Goal: Task Accomplishment & Management: Manage account settings

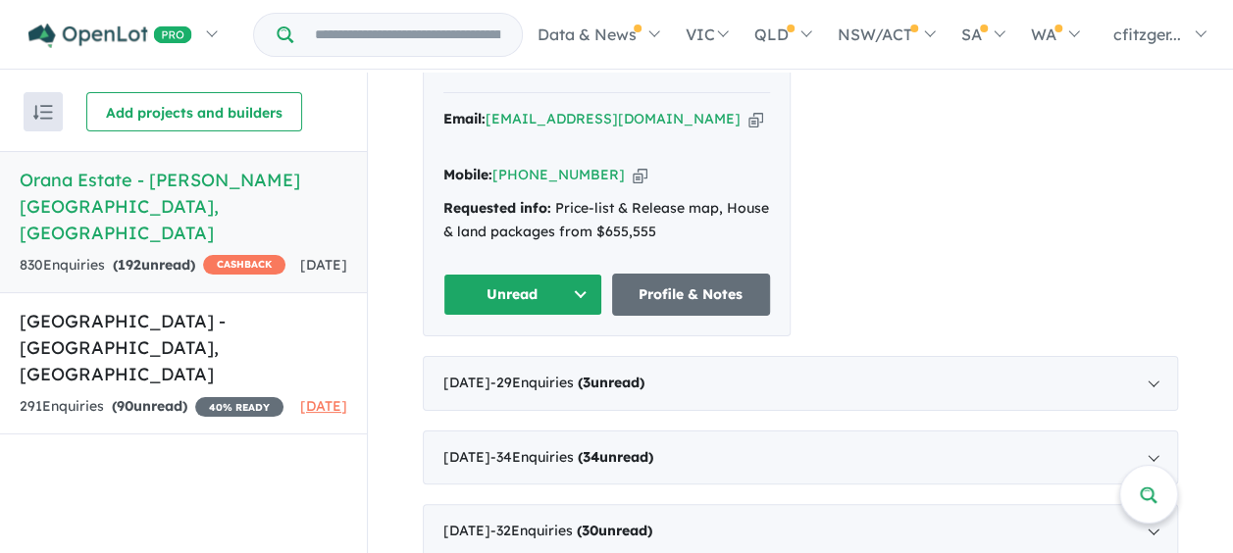
scroll to position [981, 0]
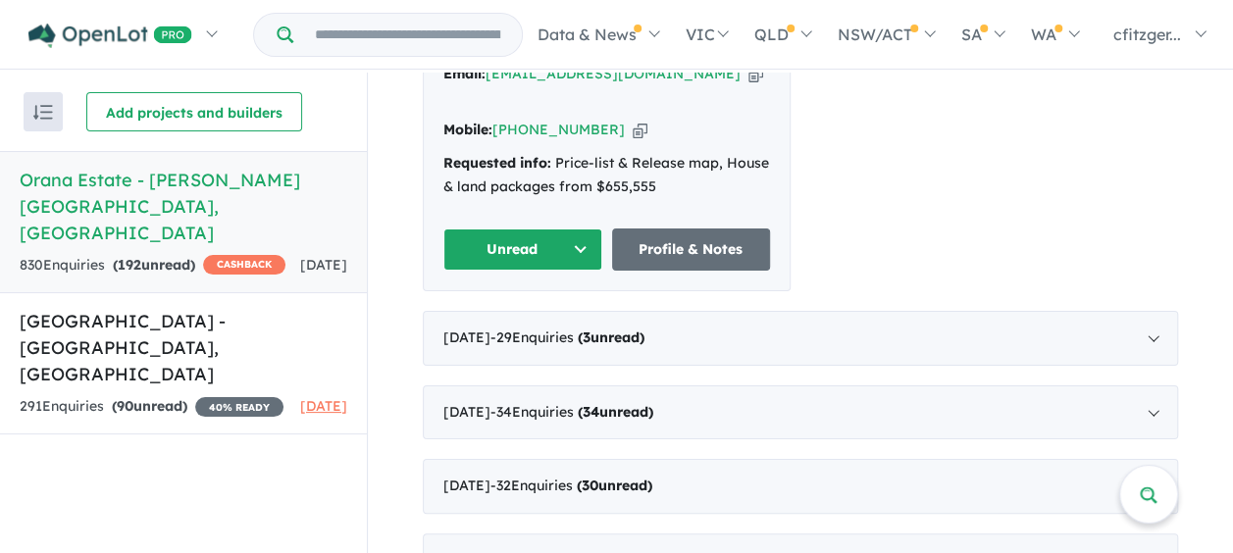
click at [456, 229] on button "Unread" at bounding box center [522, 250] width 159 height 42
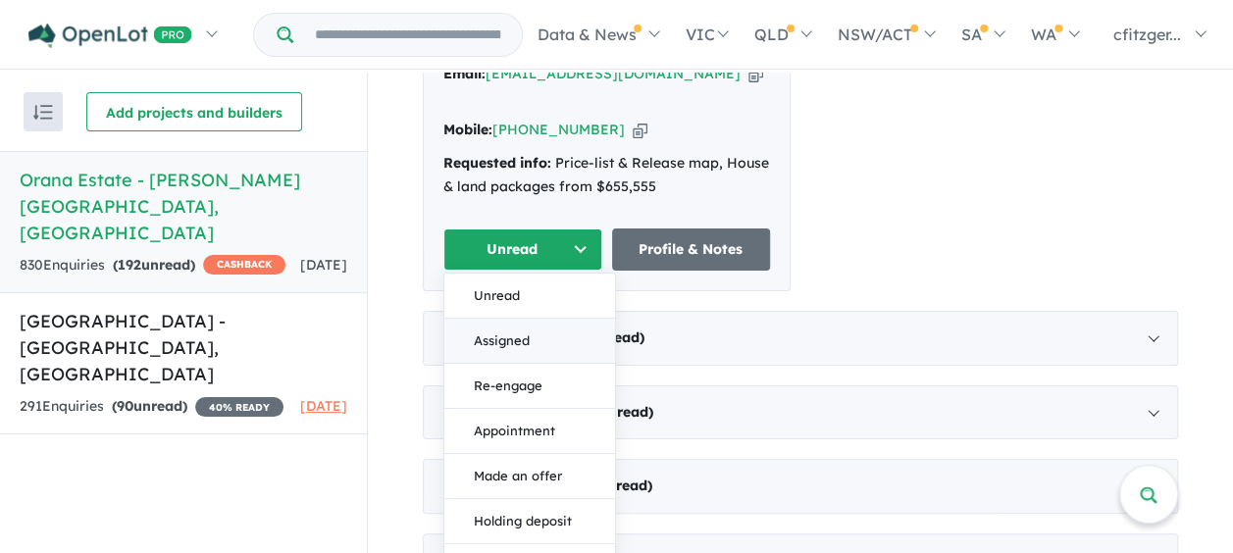
click at [524, 318] on button "Assigned" at bounding box center [529, 340] width 171 height 45
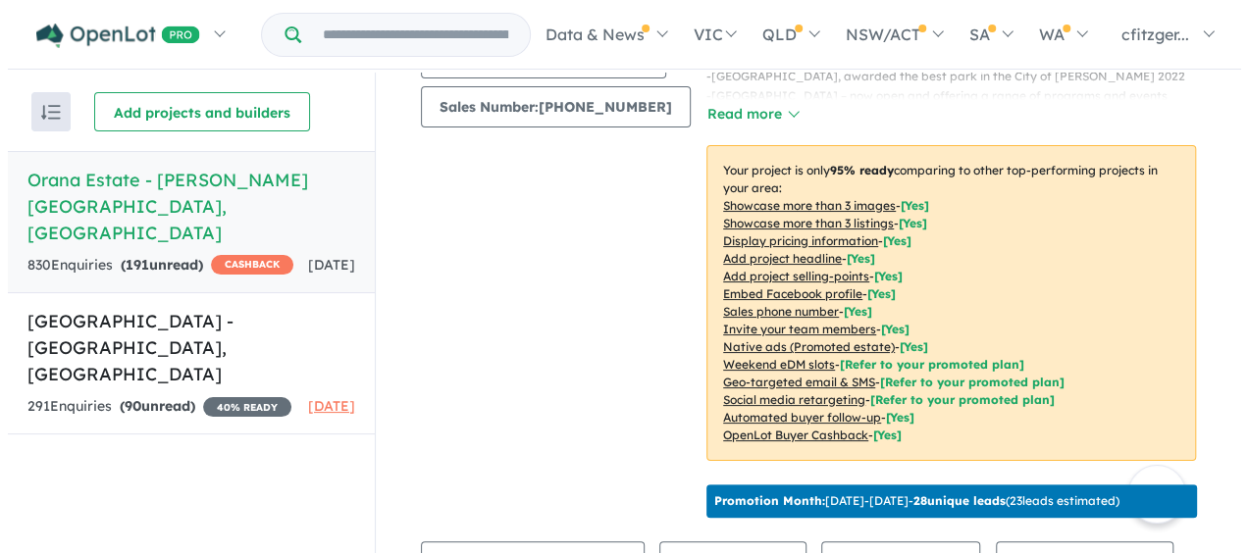
scroll to position [0, 0]
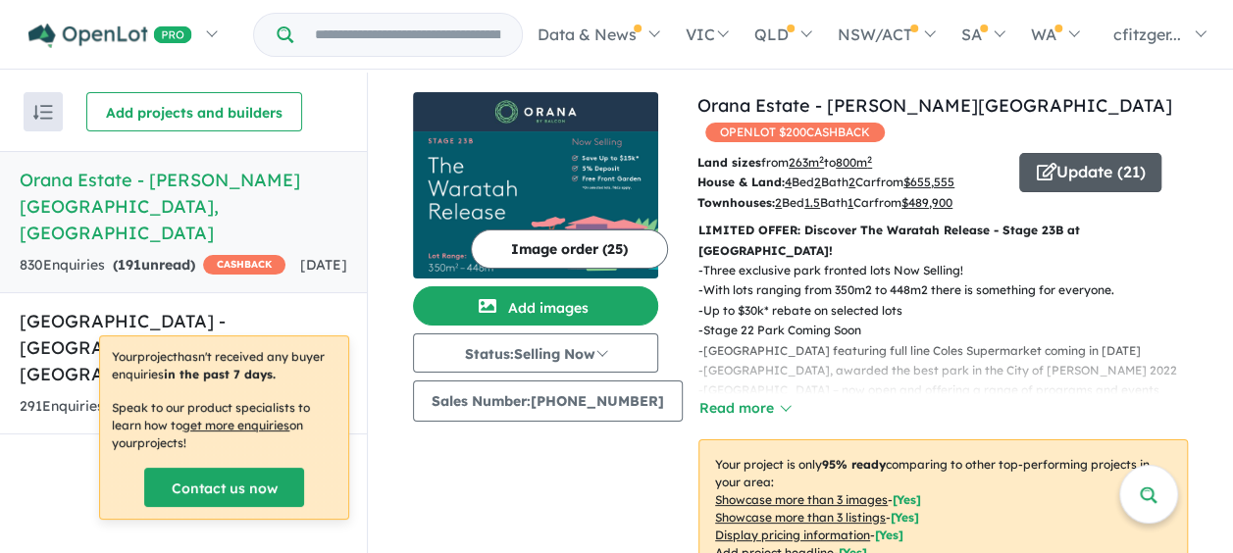
click at [1040, 158] on span "button" at bounding box center [1046, 173] width 20 height 30
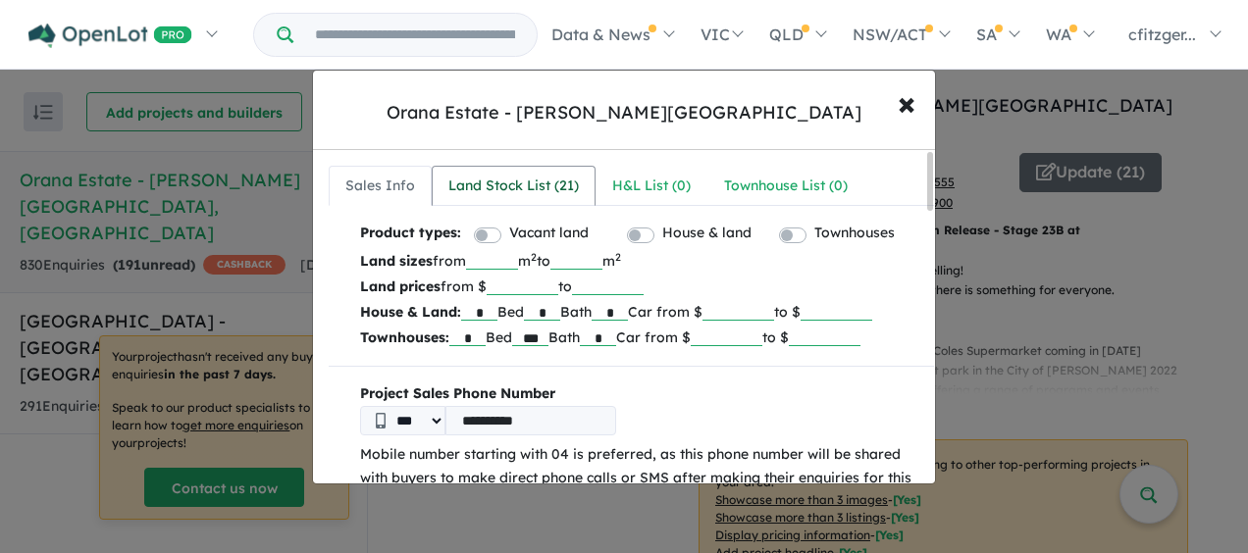
click at [501, 181] on div "Land Stock List ( 21 )" at bounding box center [513, 187] width 130 height 24
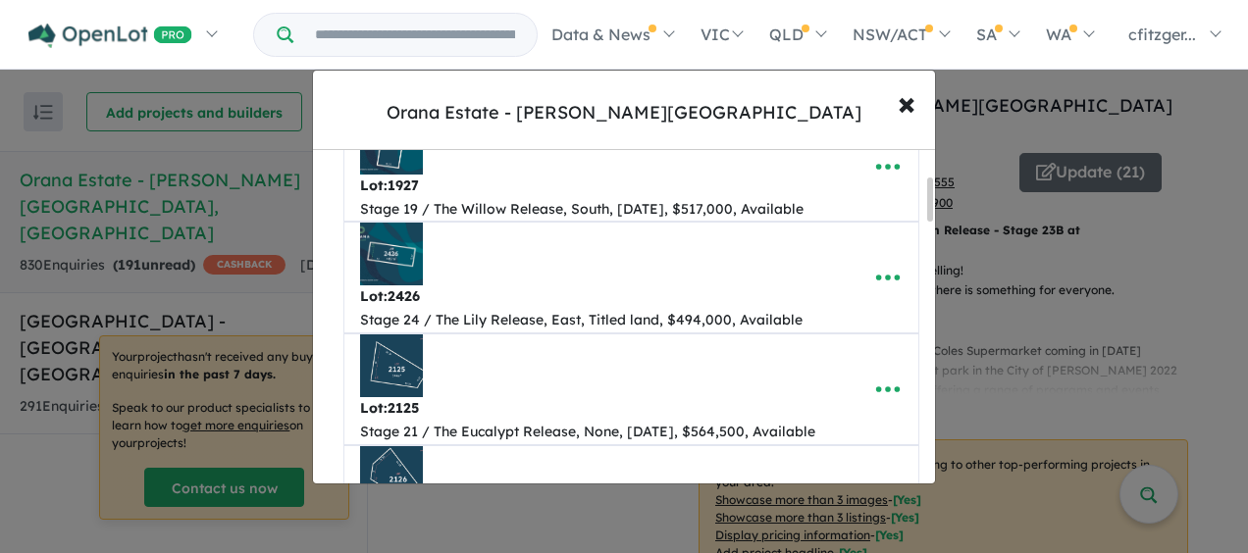
scroll to position [196, 0]
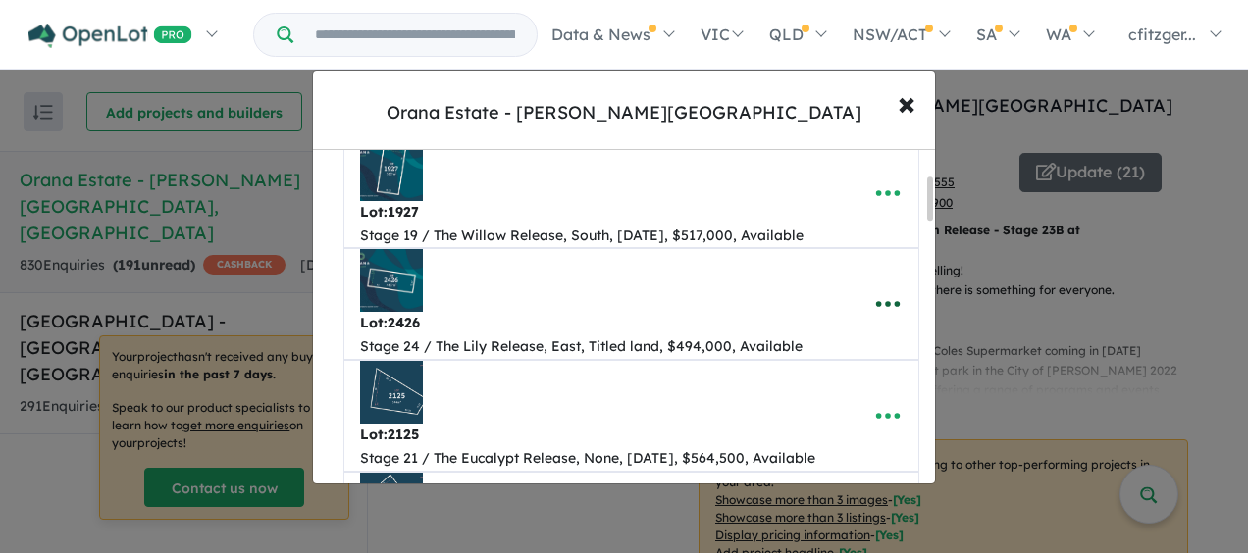
click at [877, 302] on icon "button" at bounding box center [887, 303] width 29 height 29
click at [818, 398] on link "Remove" at bounding box center [844, 398] width 145 height 45
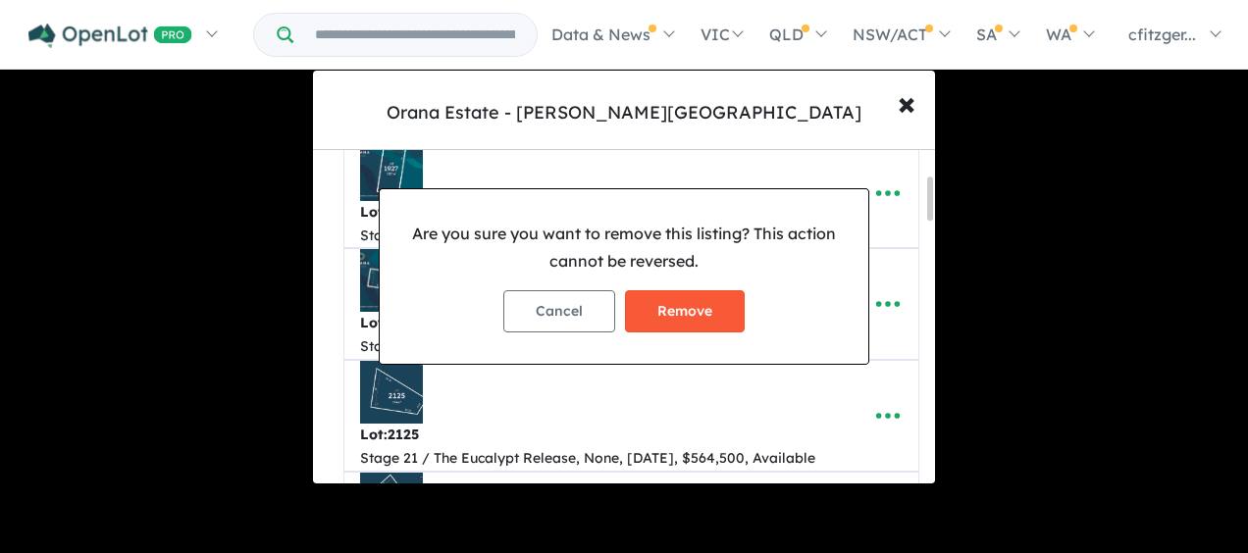
click at [679, 319] on button "Remove" at bounding box center [685, 311] width 120 height 42
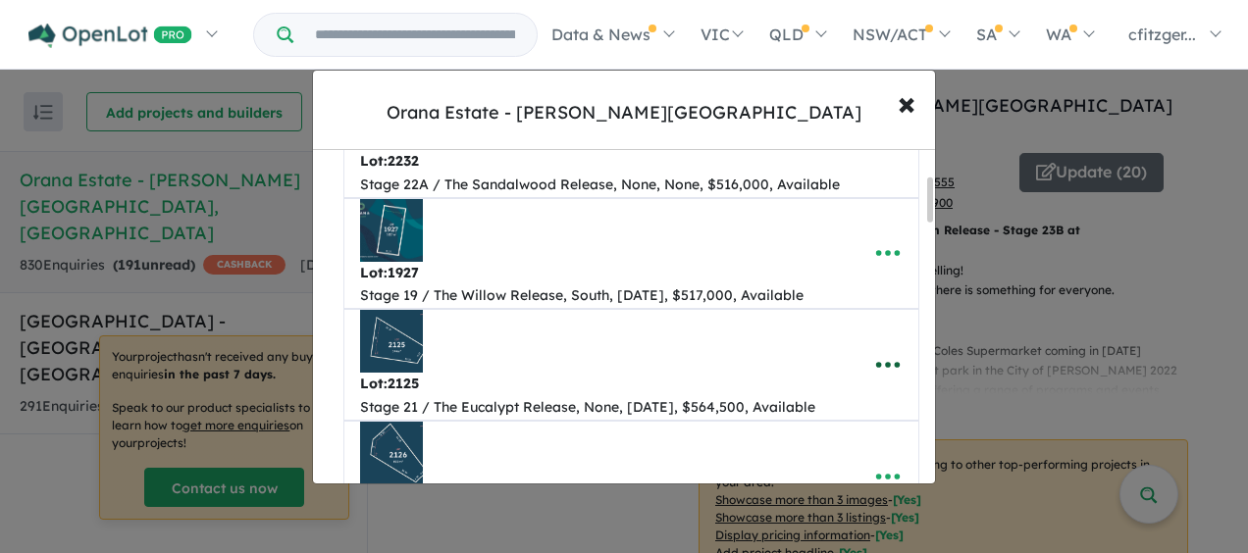
click at [888, 362] on icon "button" at bounding box center [888, 365] width 24 height 6
click at [806, 233] on link "Edit" at bounding box center [844, 228] width 145 height 45
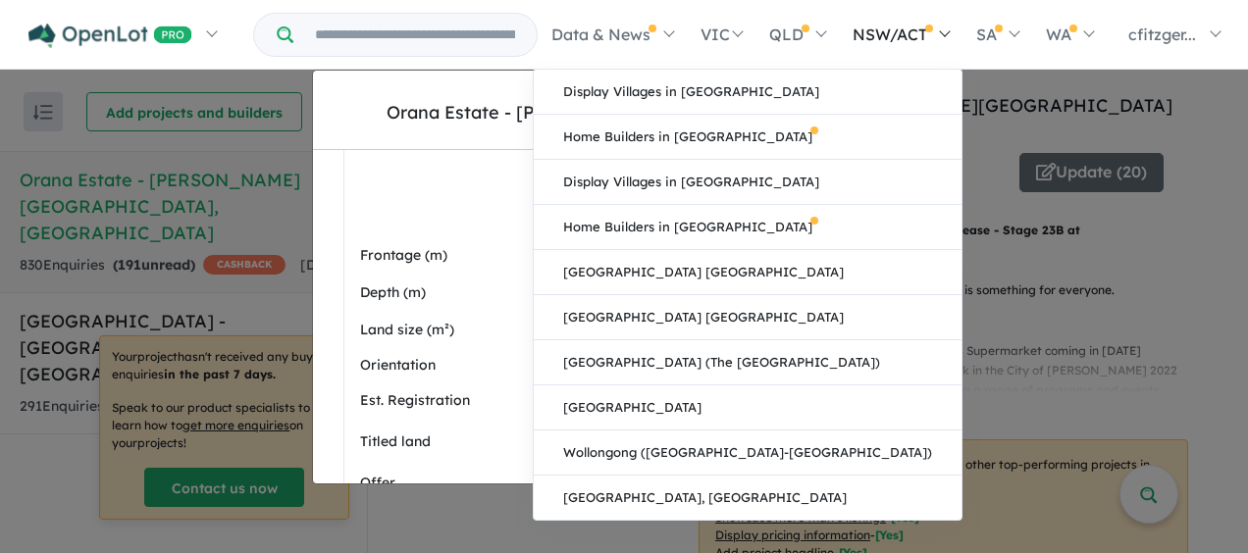
scroll to position [785, 0]
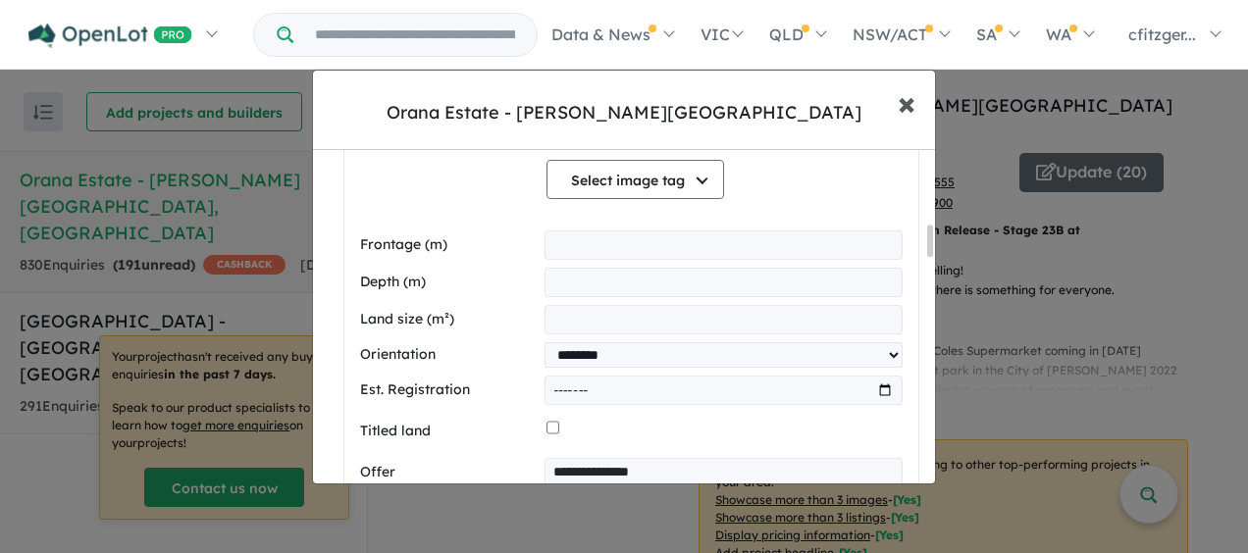
drag, startPoint x: 905, startPoint y: 102, endPoint x: 1014, endPoint y: 155, distance: 121.1
click at [905, 102] on span "×" at bounding box center [906, 102] width 18 height 42
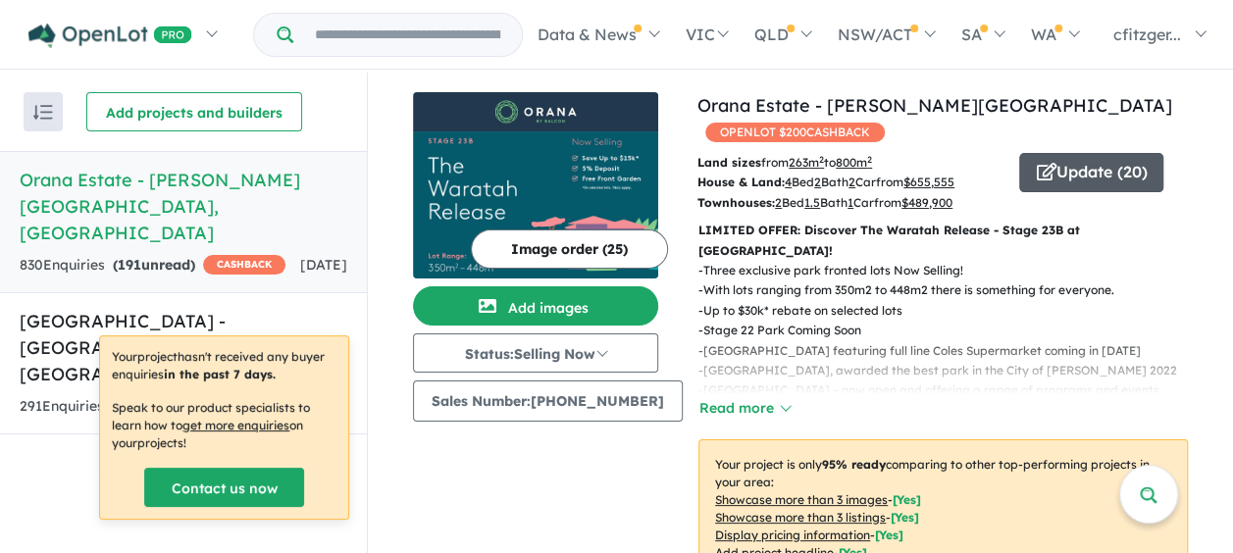
click at [1055, 159] on button "Update ( 20 )" at bounding box center [1091, 172] width 144 height 39
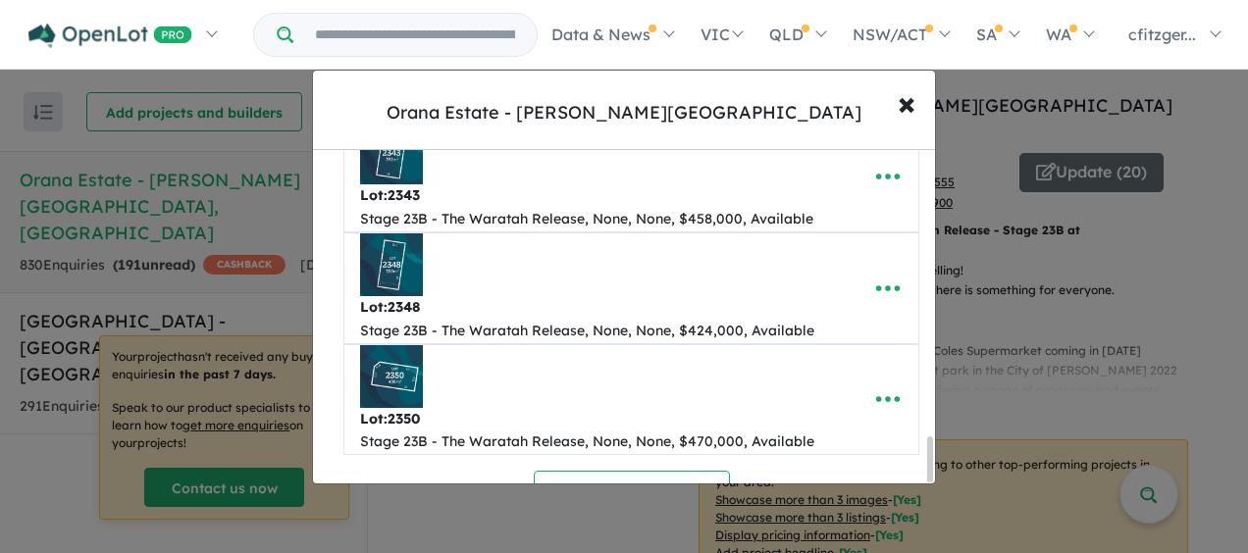
scroll to position [2159, 0]
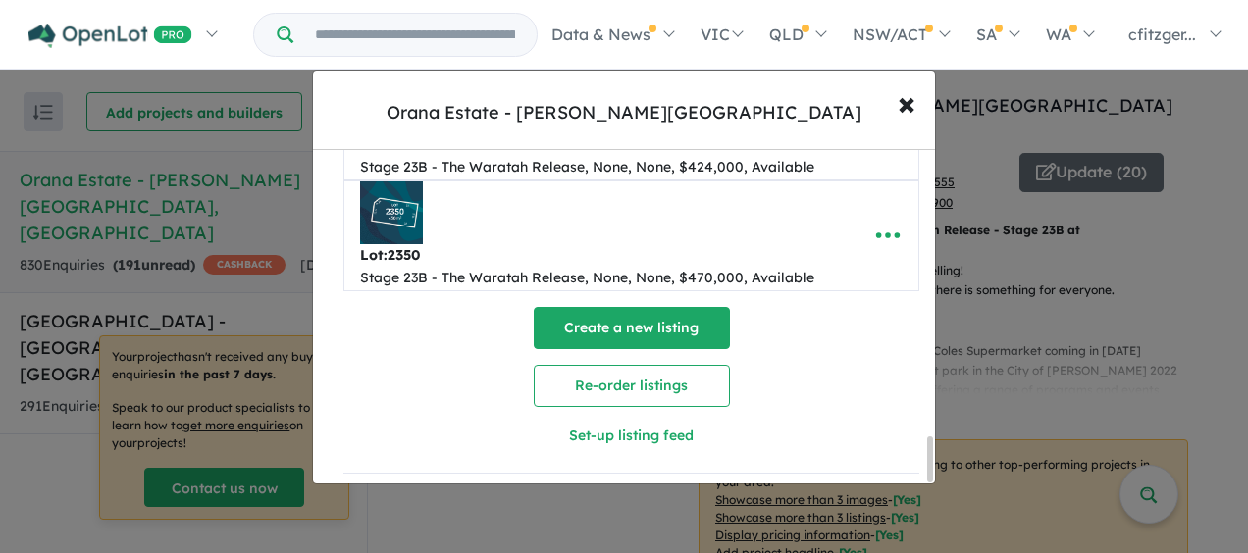
click at [594, 323] on button "Create a new listing" at bounding box center [632, 328] width 196 height 42
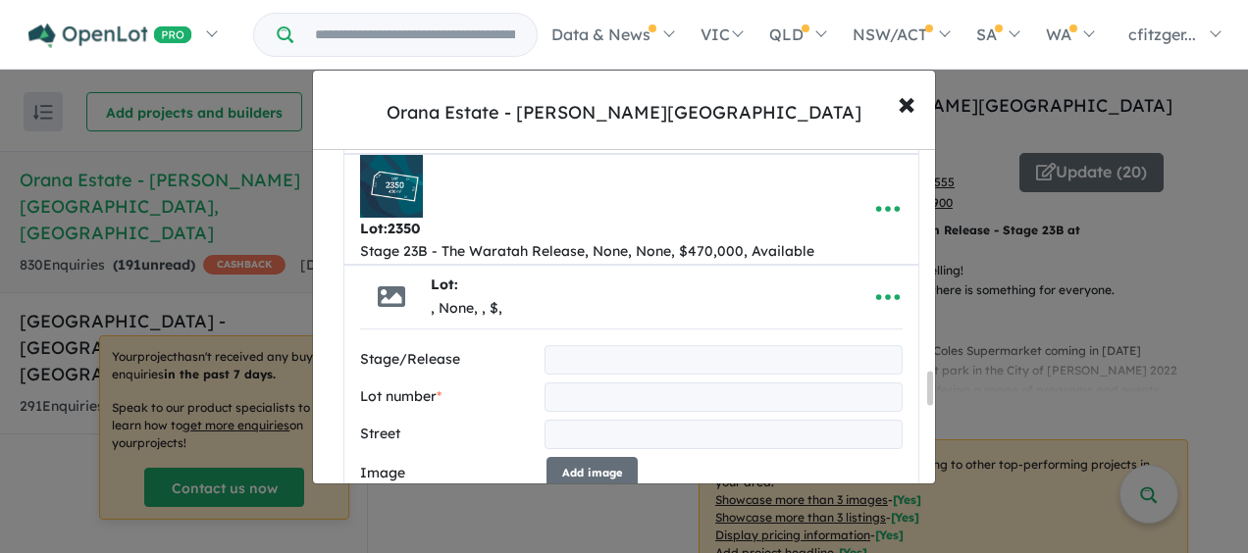
scroll to position [2209, 0]
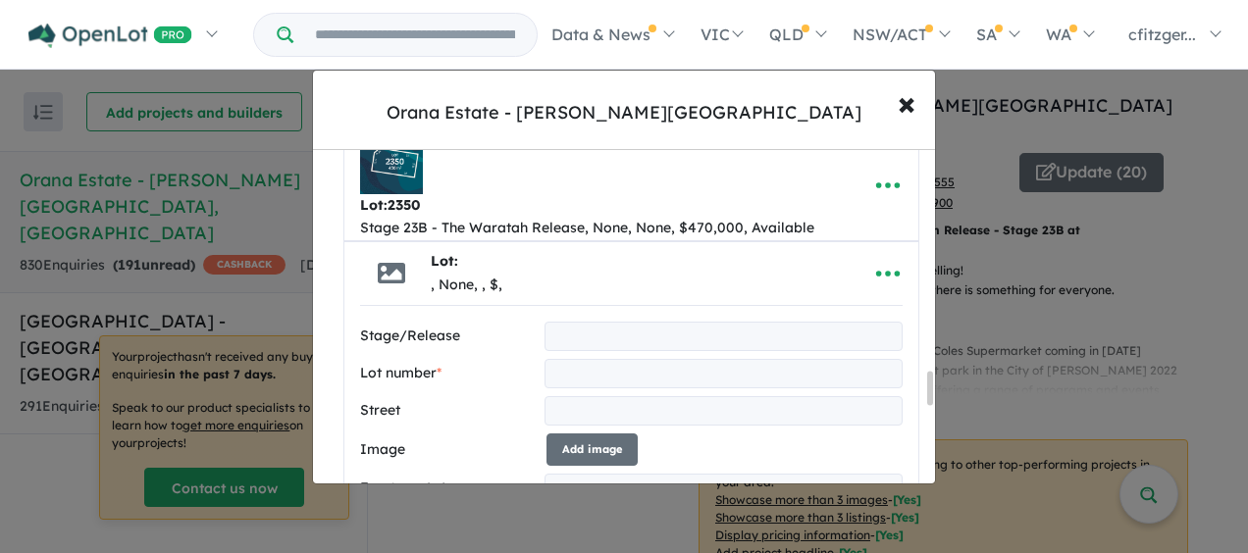
click at [583, 359] on input "text" at bounding box center [723, 373] width 358 height 29
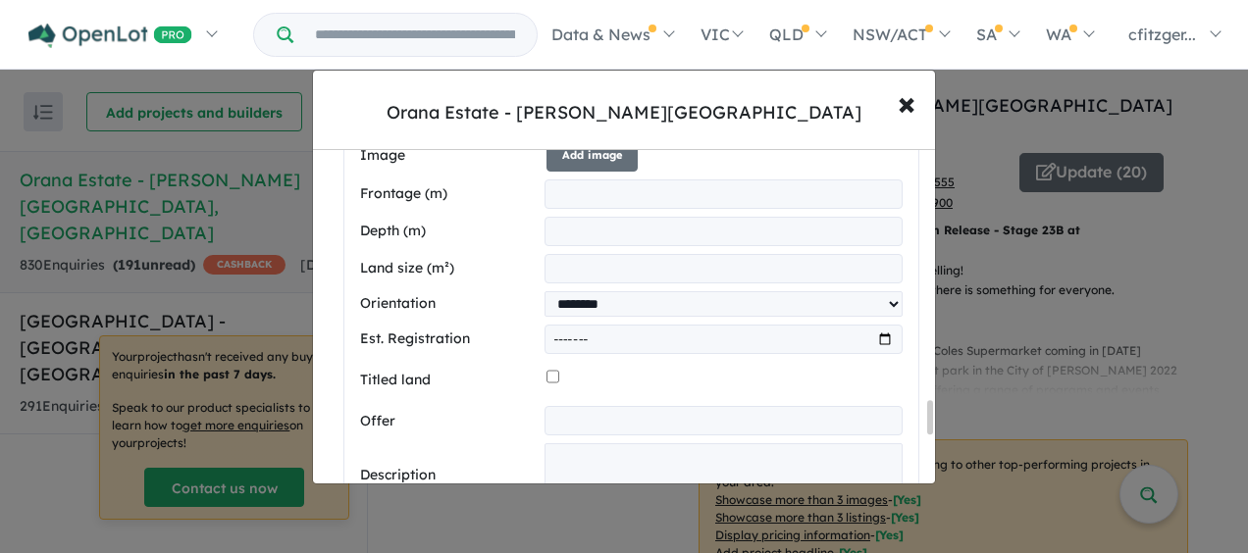
click at [496, 182] on label "Frontage (m)" at bounding box center [448, 194] width 177 height 24
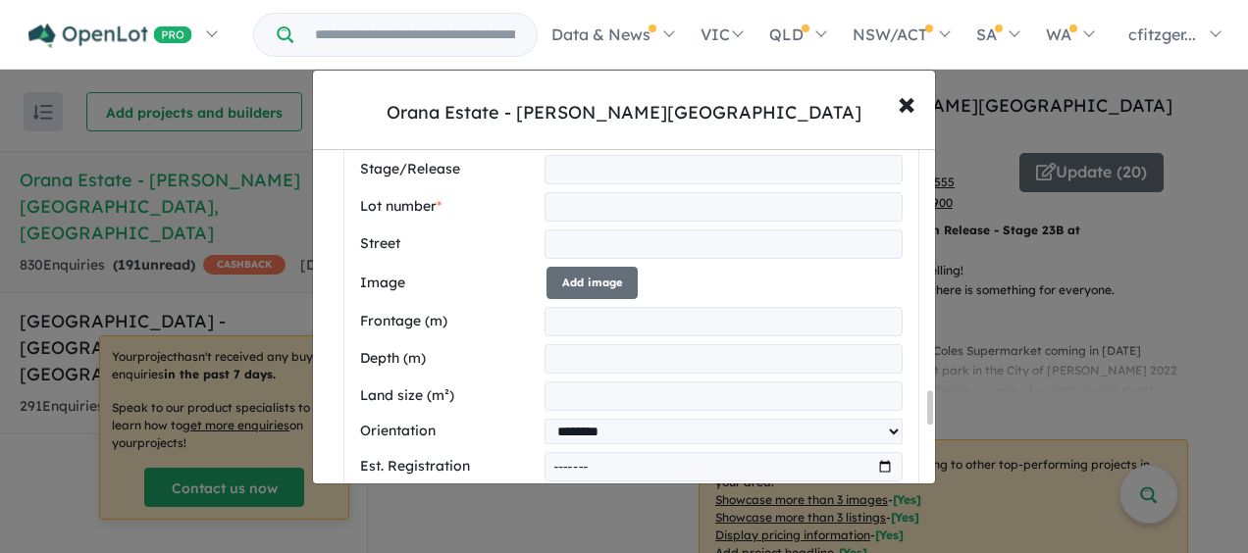
scroll to position [2405, 0]
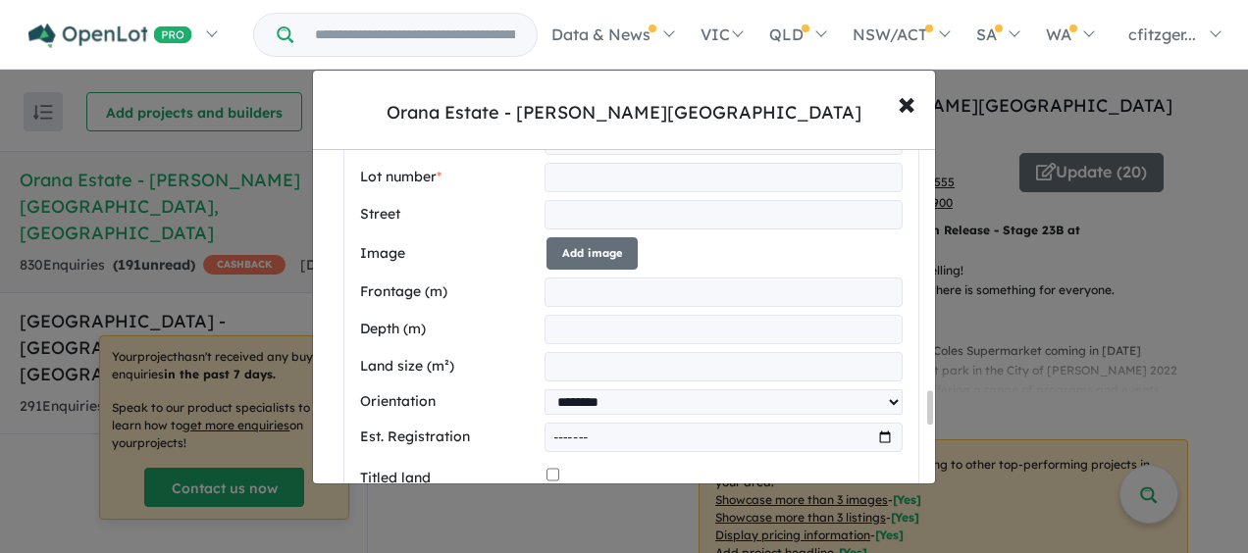
click at [581, 278] on input "number" at bounding box center [723, 292] width 358 height 29
click at [577, 315] on input "number" at bounding box center [723, 329] width 358 height 29
click at [577, 352] on input "number" at bounding box center [723, 366] width 358 height 29
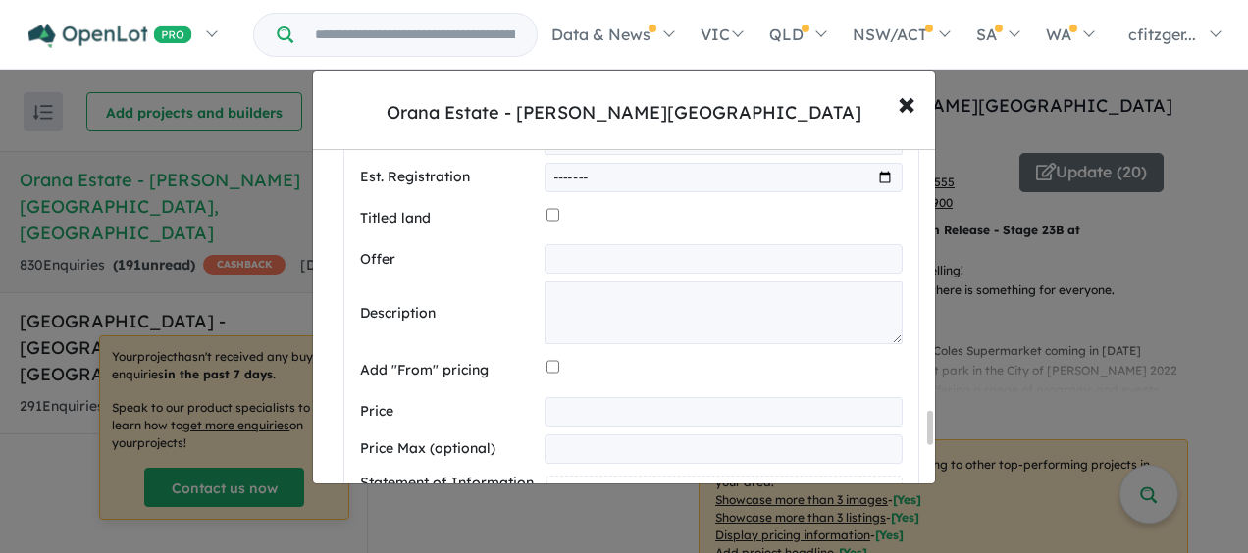
scroll to position [2895, 0]
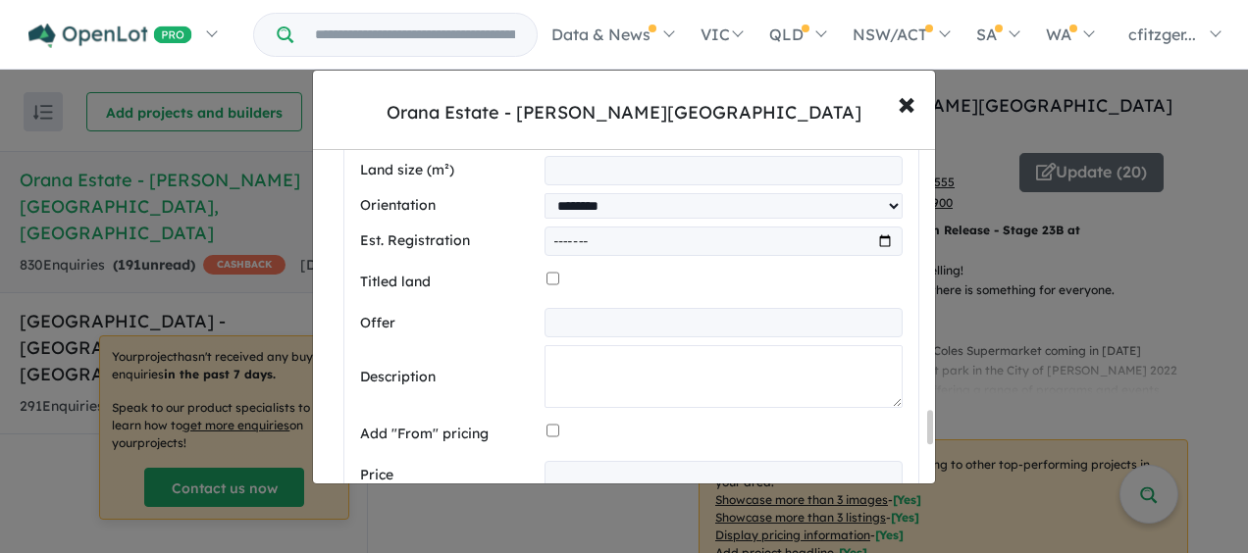
click at [563, 367] on textarea at bounding box center [723, 376] width 358 height 63
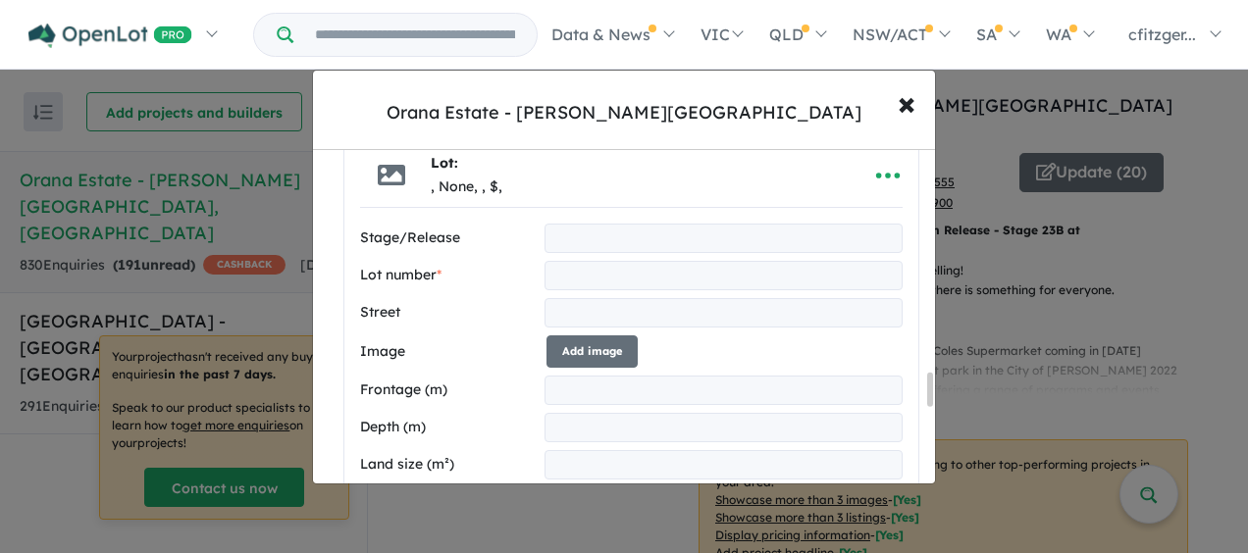
scroll to position [2111, 0]
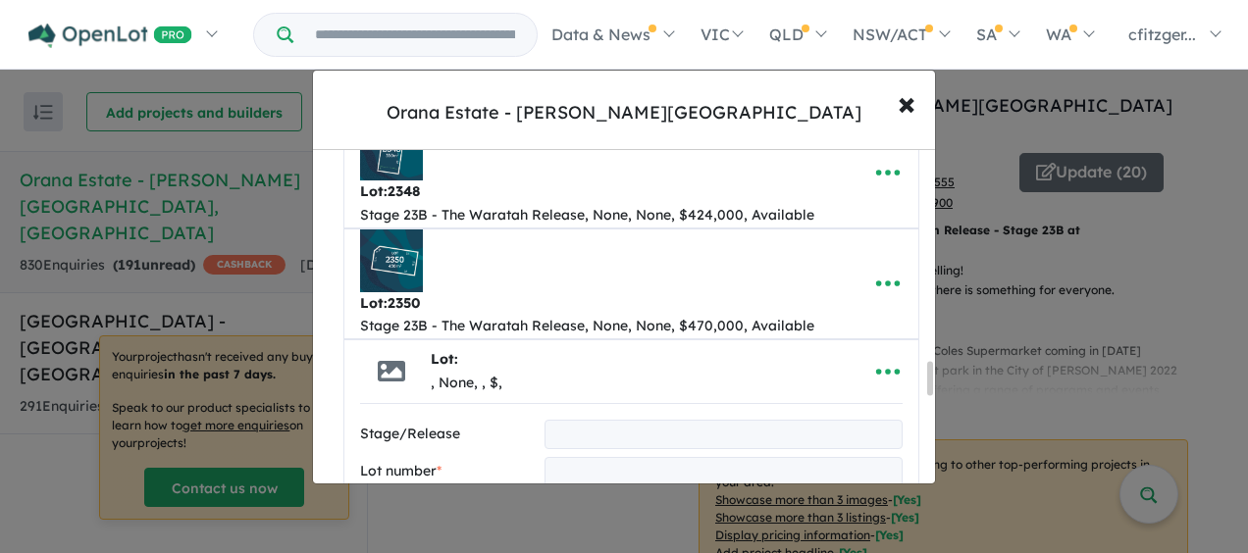
click at [559, 292] on div "Lot: 2350" at bounding box center [587, 304] width 454 height 24
click at [885, 269] on icon "button" at bounding box center [887, 283] width 29 height 29
click at [799, 324] on link "Edit" at bounding box center [844, 332] width 145 height 45
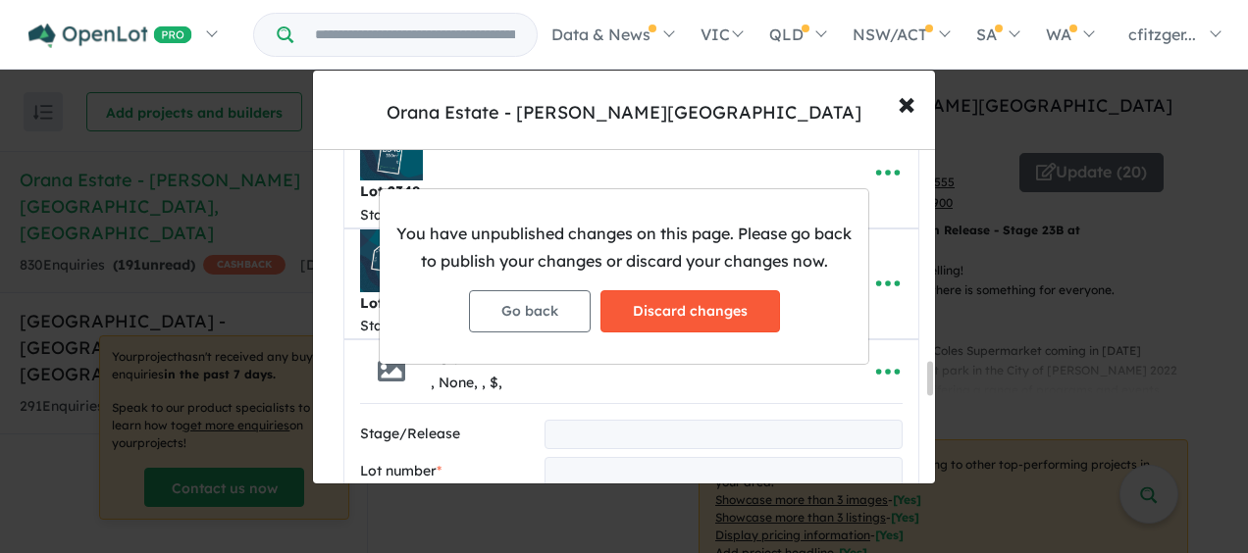
click at [655, 308] on button "Discard changes" at bounding box center [689, 311] width 179 height 42
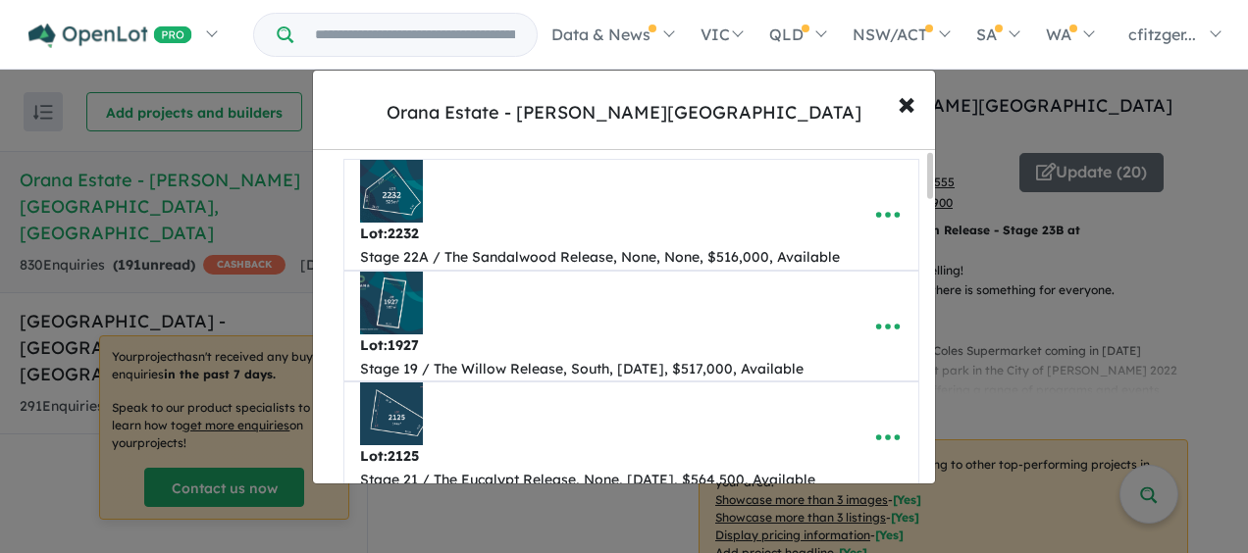
scroll to position [196, 0]
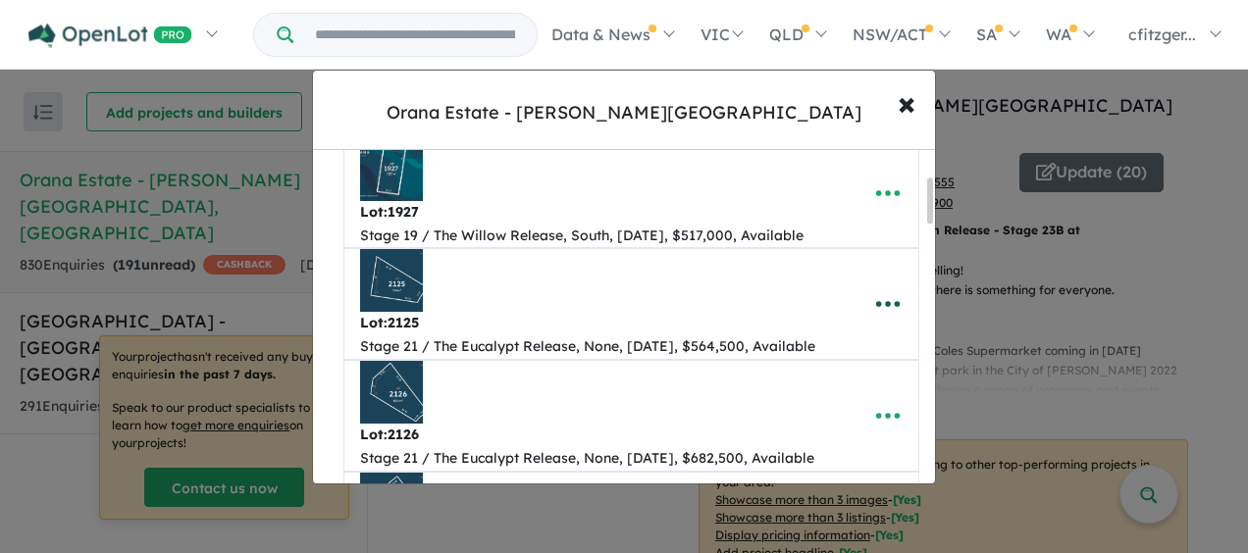
click at [880, 302] on icon "button" at bounding box center [888, 304] width 24 height 6
click at [805, 348] on link "Edit" at bounding box center [844, 353] width 145 height 45
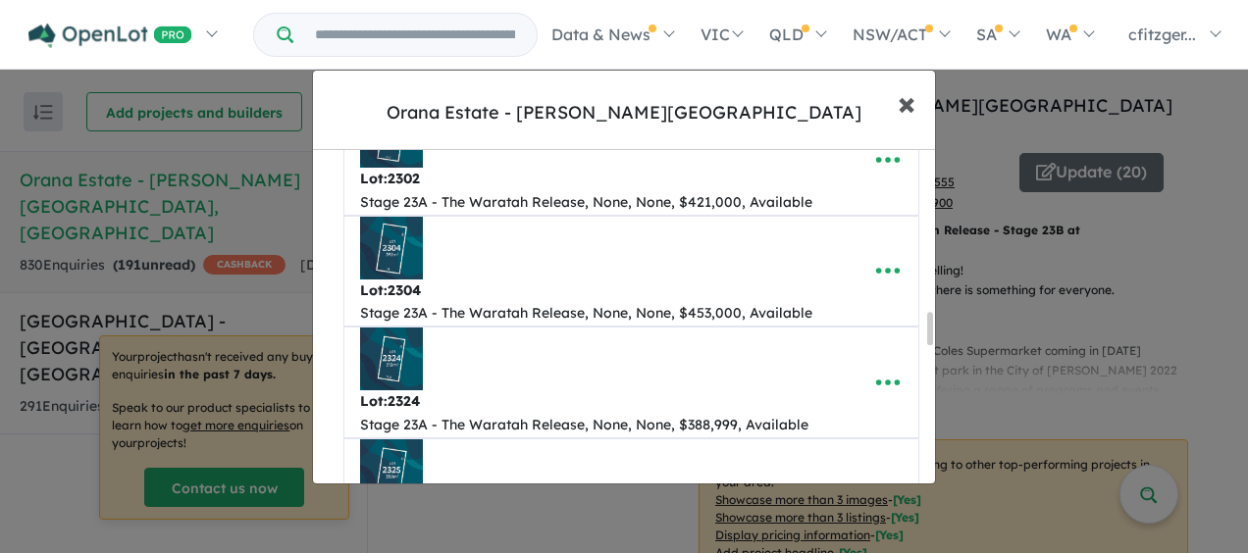
scroll to position [1962, 0]
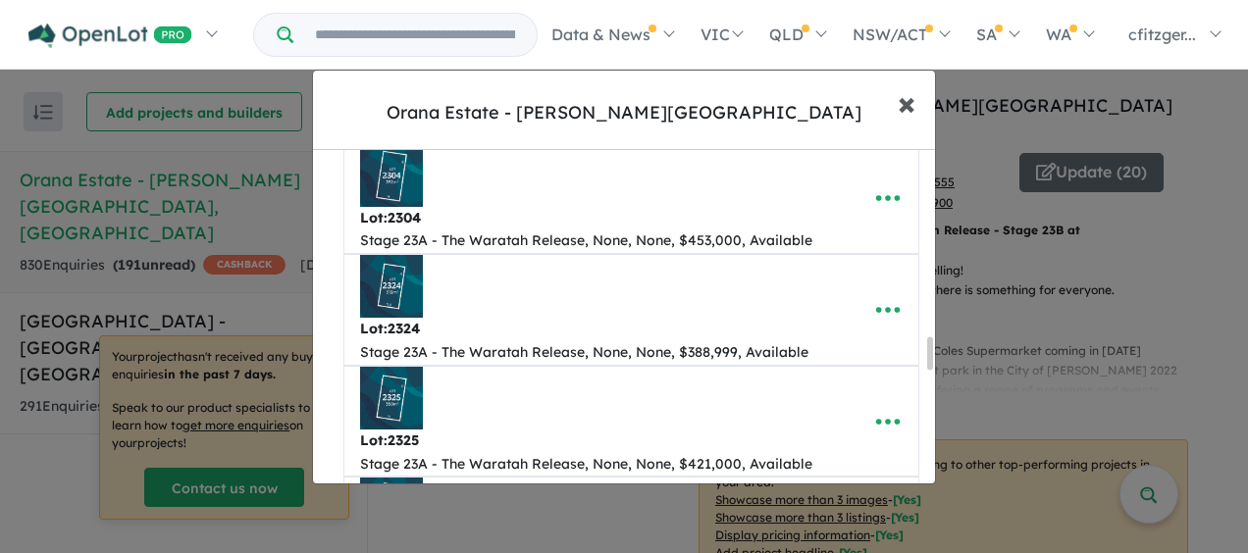
click at [903, 96] on span "×" at bounding box center [906, 102] width 18 height 42
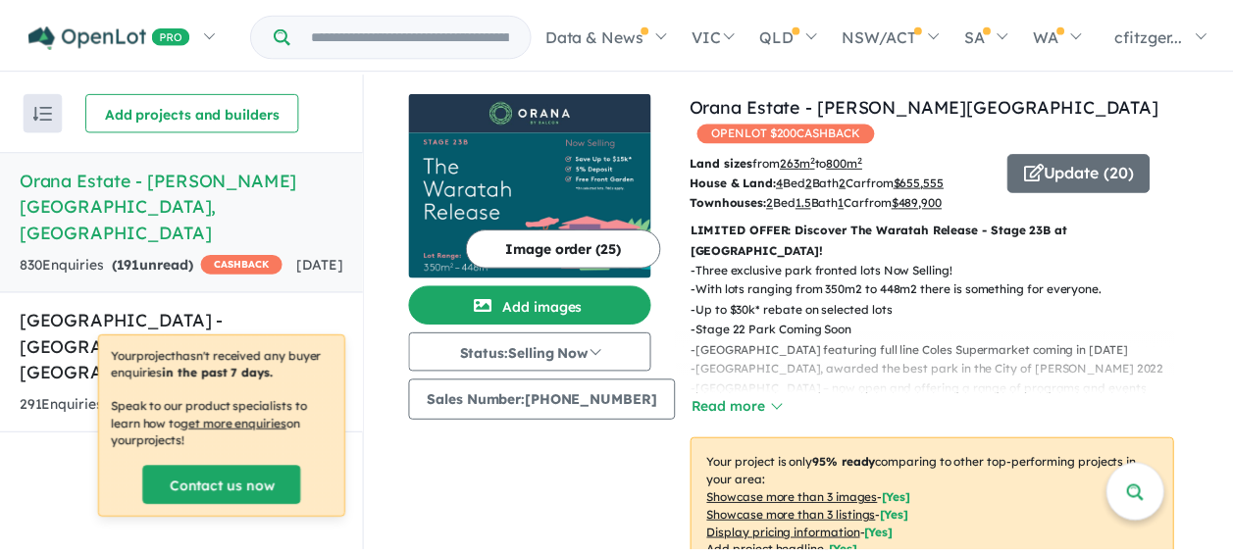
scroll to position [0, 0]
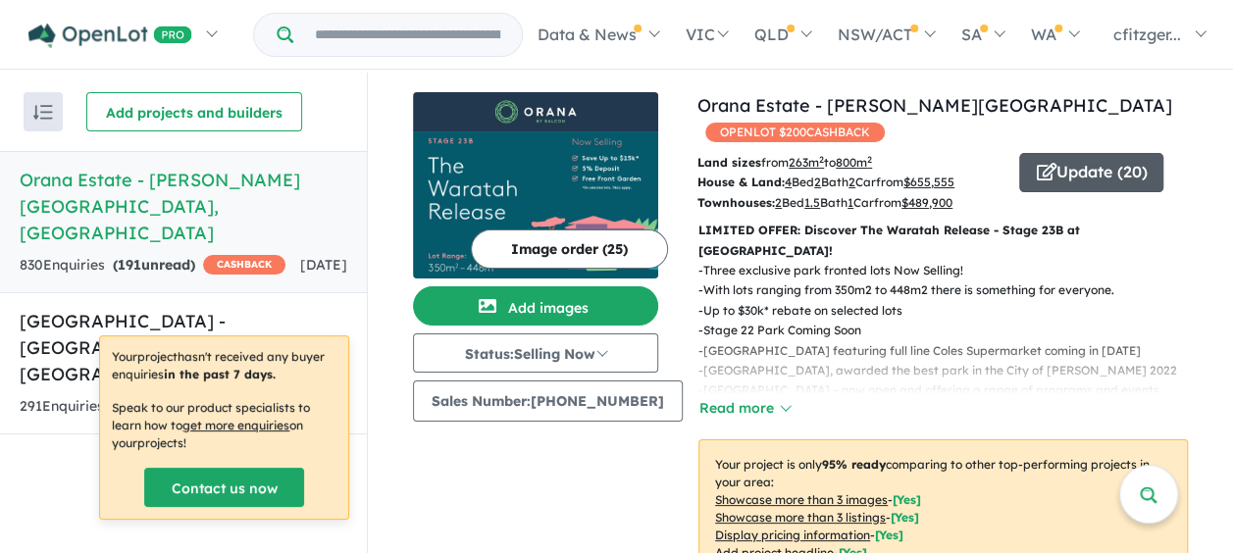
click at [1036, 158] on span "button" at bounding box center [1046, 173] width 20 height 30
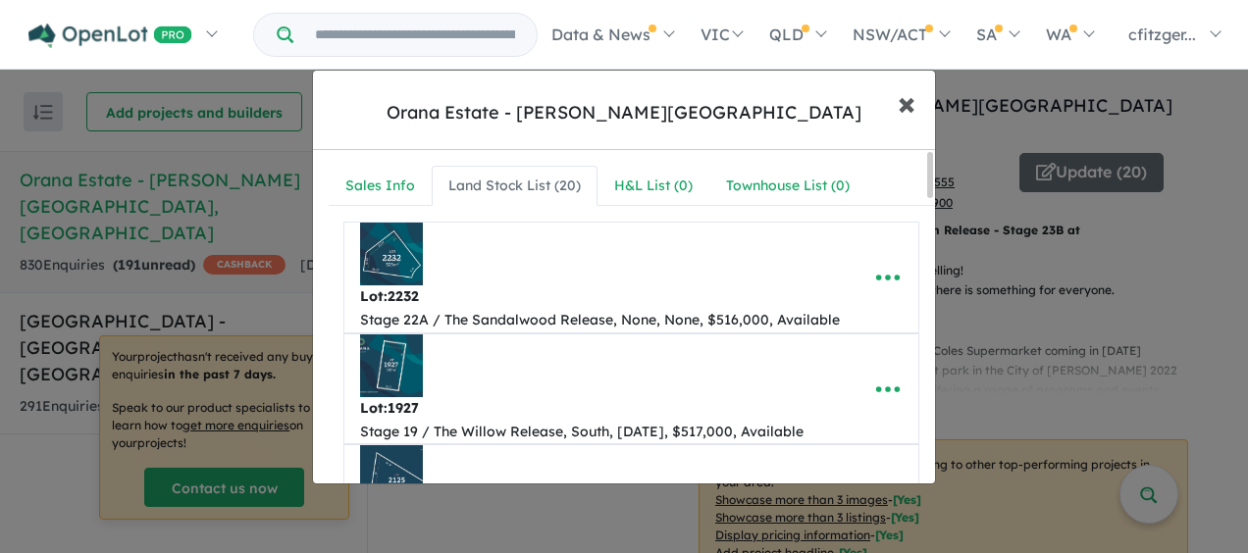
click at [918, 99] on button "× Close" at bounding box center [906, 103] width 57 height 53
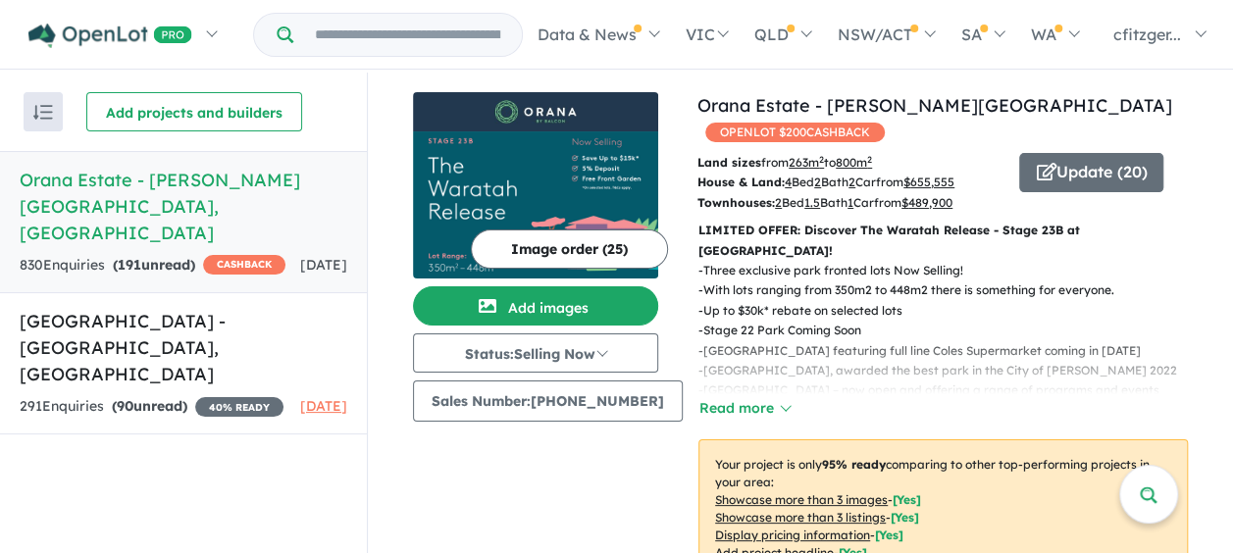
click at [96, 470] on div "Recent enquiries first Most unread enquiries first Most enquiries first By name…" at bounding box center [183, 315] width 367 height 484
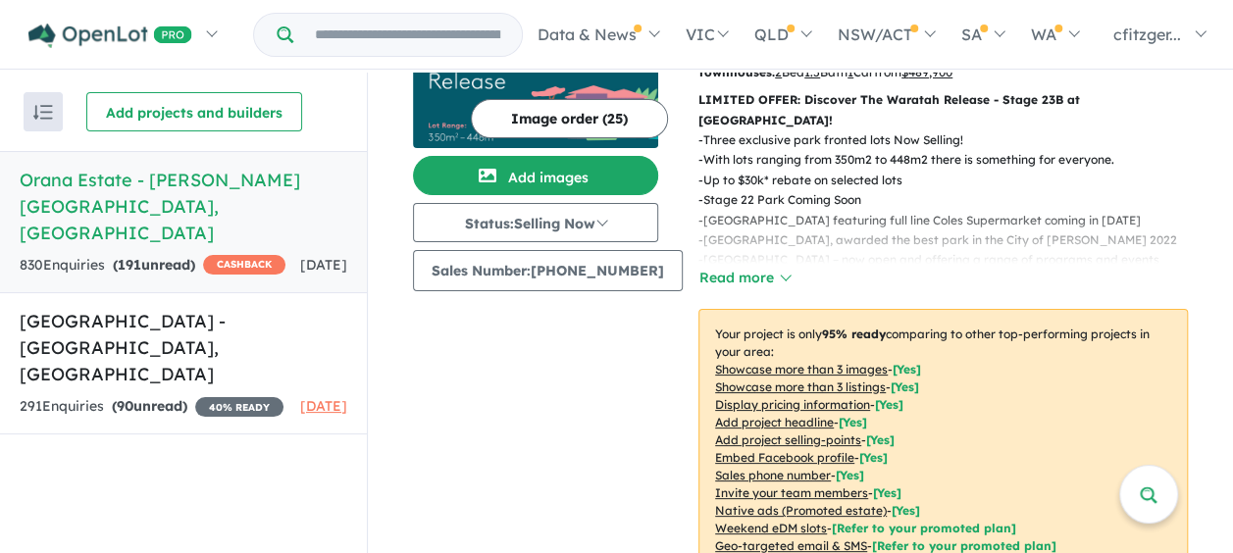
scroll to position [196, 0]
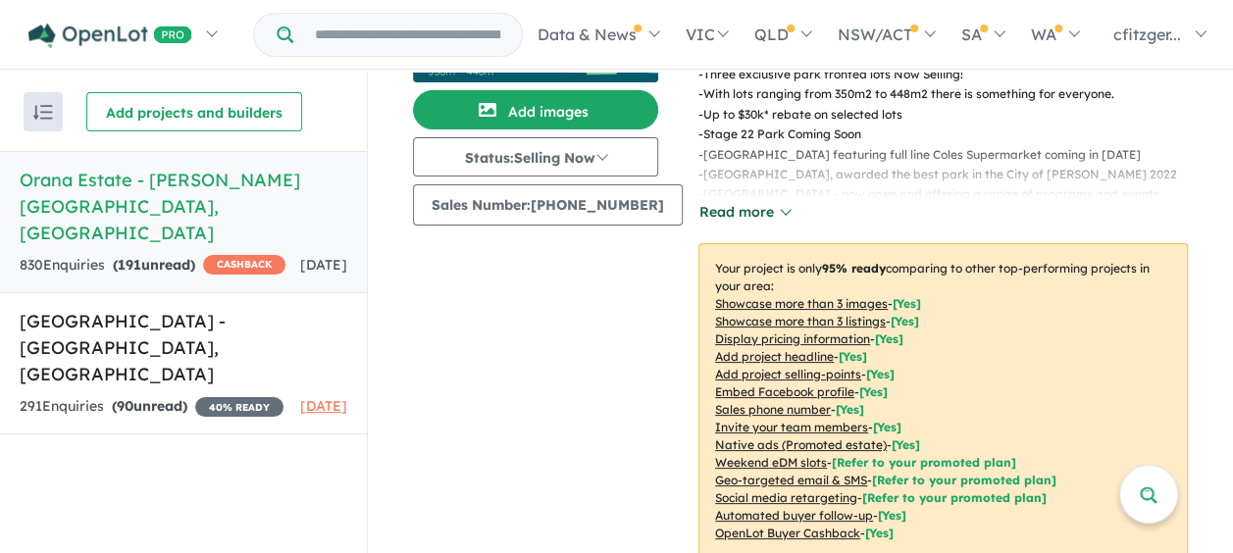
click at [706, 201] on button "Read more" at bounding box center [744, 212] width 92 height 23
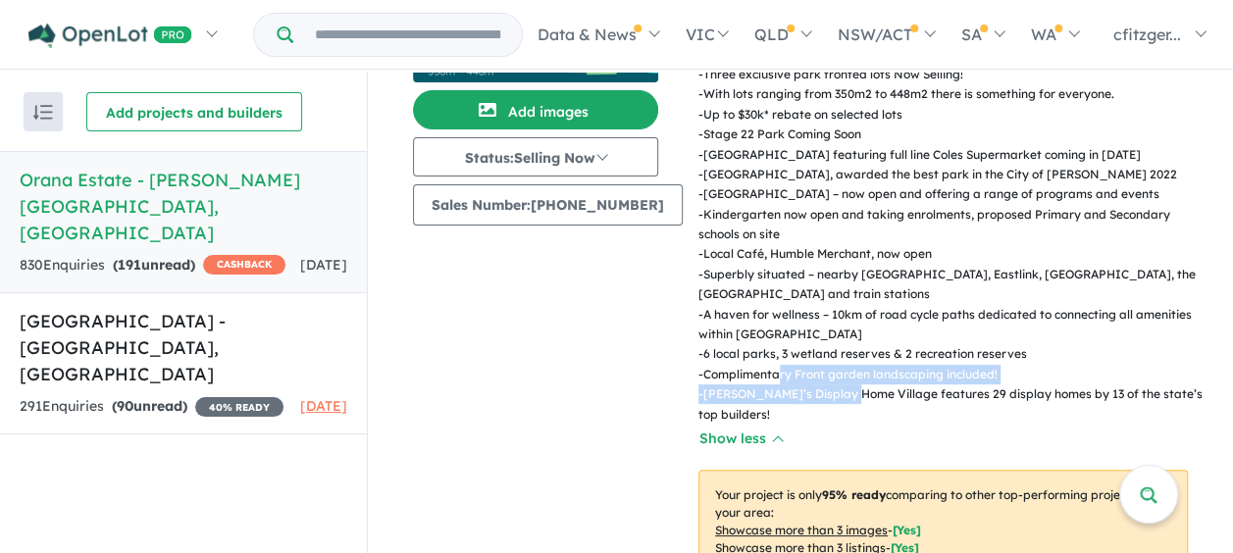
drag, startPoint x: 765, startPoint y: 333, endPoint x: 840, endPoint y: 336, distance: 74.6
click at [837, 339] on div "- Three exclusive park fronted lots Now Selling! - With lots ranging from 350m2…" at bounding box center [935, 245] width 505 height 360
click at [840, 365] on p "- Complimentary Front garden landscaping included!" at bounding box center [950, 375] width 505 height 20
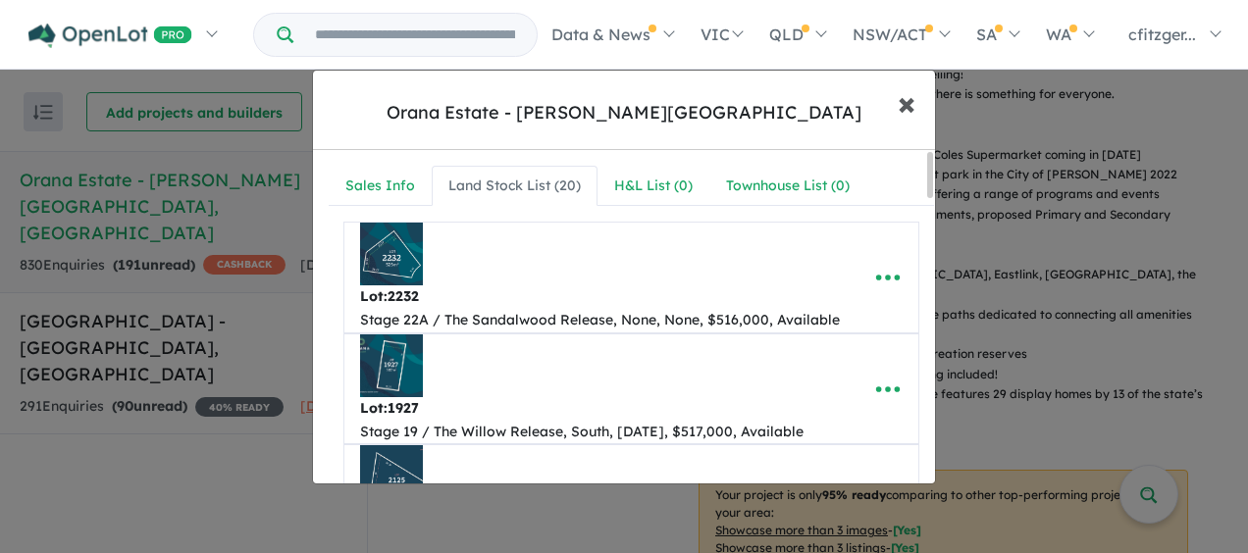
click at [911, 102] on span "×" at bounding box center [906, 102] width 18 height 42
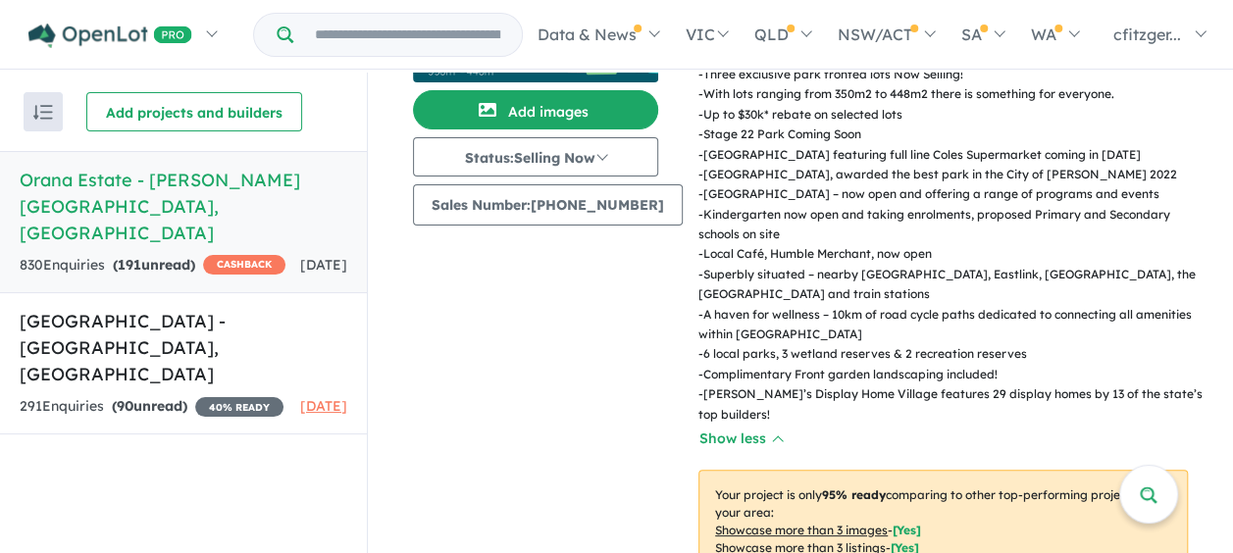
drag, startPoint x: 899, startPoint y: 229, endPoint x: 1020, endPoint y: 255, distance: 123.5
click at [1020, 265] on p "- Superbly situated – nearby [GEOGRAPHIC_DATA], Eastlink, [GEOGRAPHIC_DATA], th…" at bounding box center [950, 285] width 505 height 40
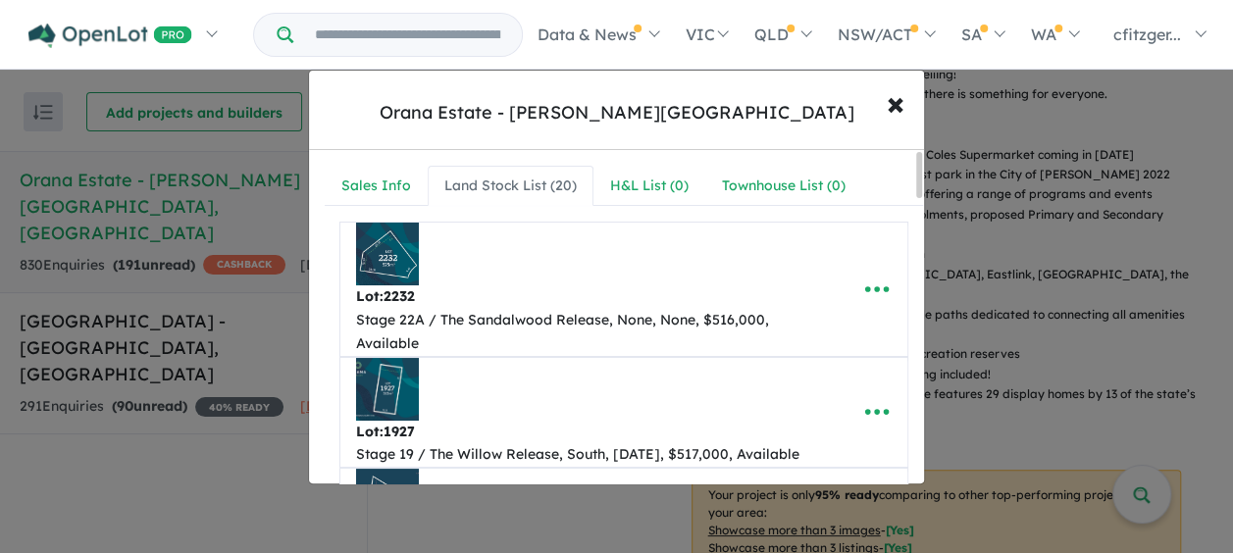
click at [1016, 259] on div "**********" at bounding box center [616, 276] width 1233 height 553
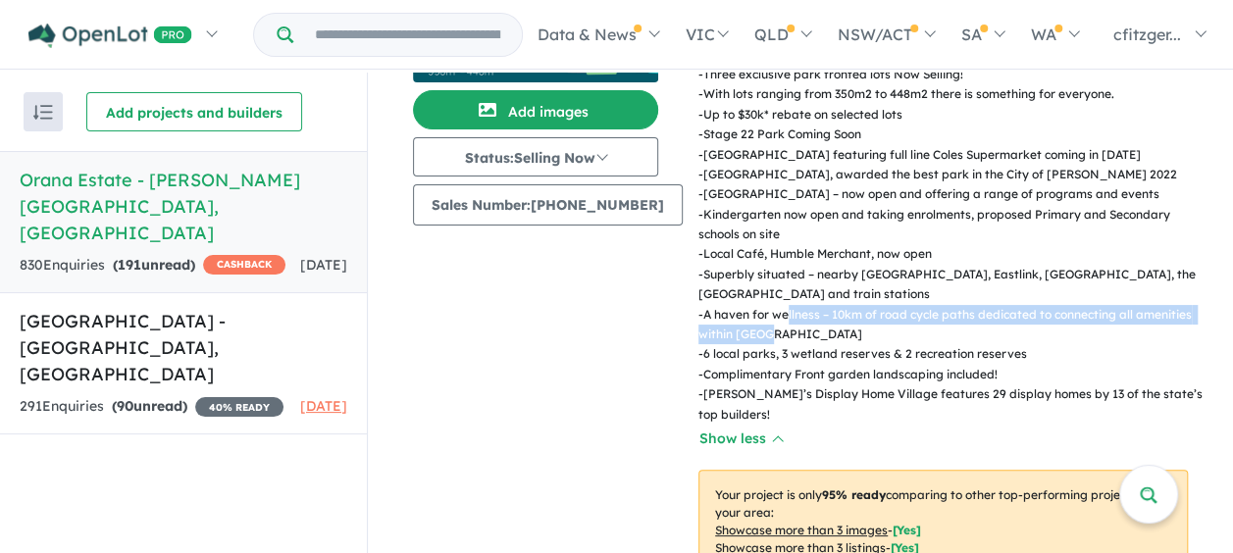
drag, startPoint x: 776, startPoint y: 273, endPoint x: 877, endPoint y: 287, distance: 102.1
click at [877, 305] on p "- A haven for wellness – 10km of road cycle paths dedicated to connecting all a…" at bounding box center [950, 325] width 505 height 40
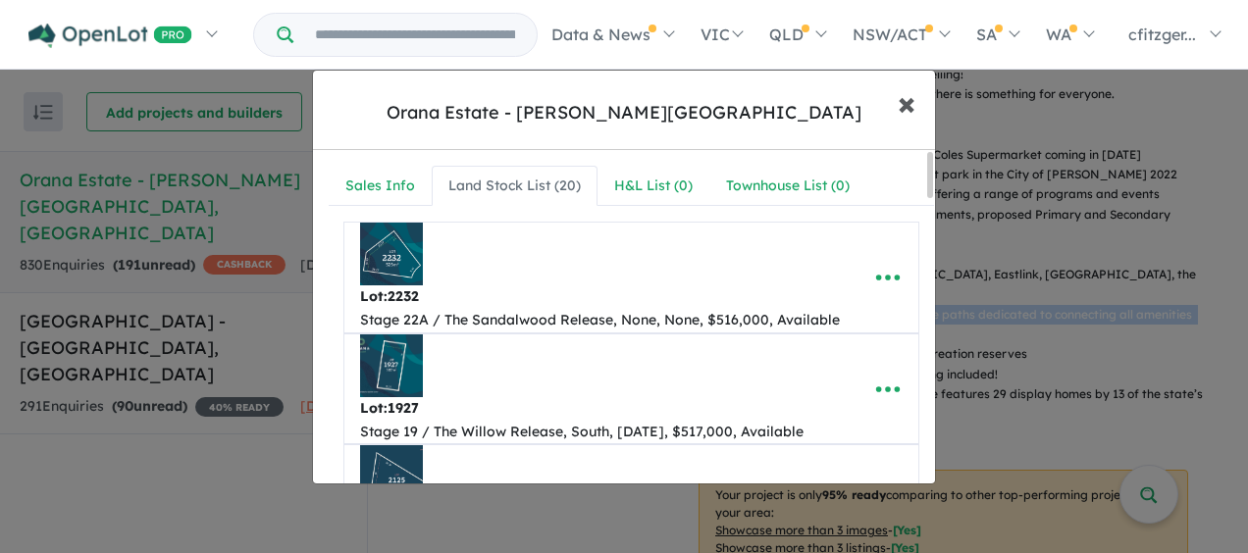
click at [922, 113] on button "× Close" at bounding box center [906, 103] width 57 height 53
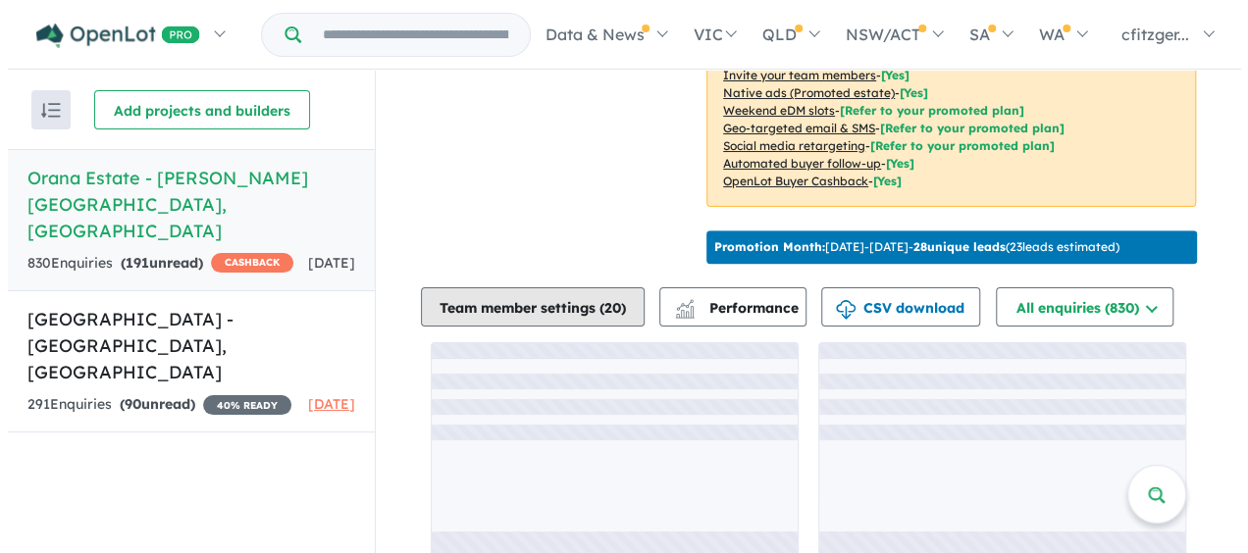
scroll to position [3, 0]
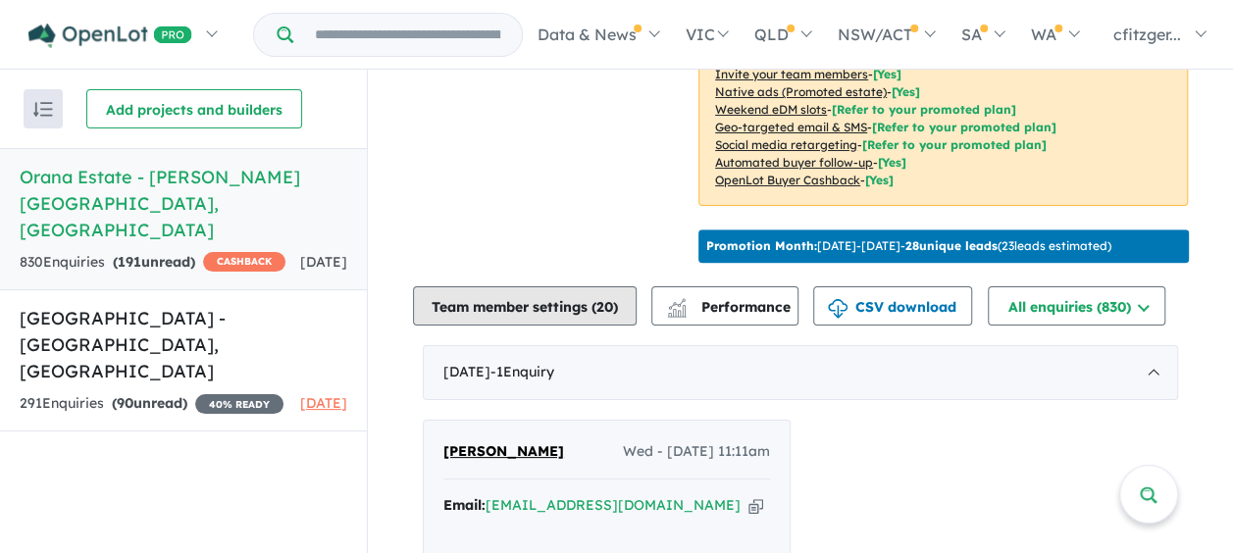
click at [554, 286] on button "Team member settings ( 20 )" at bounding box center [525, 305] width 224 height 39
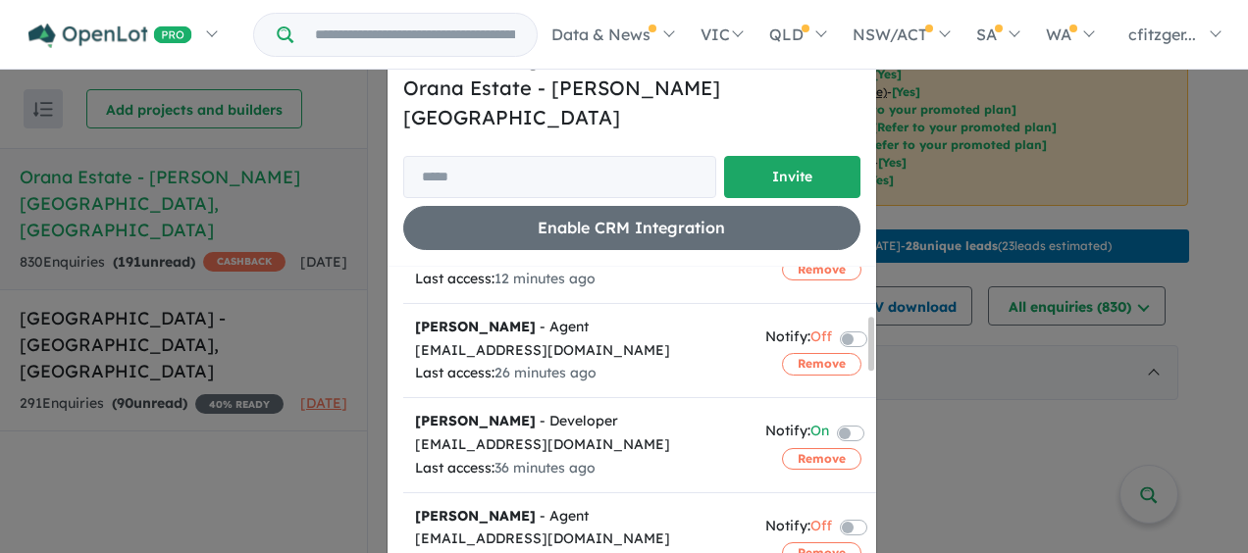
scroll to position [294, 0]
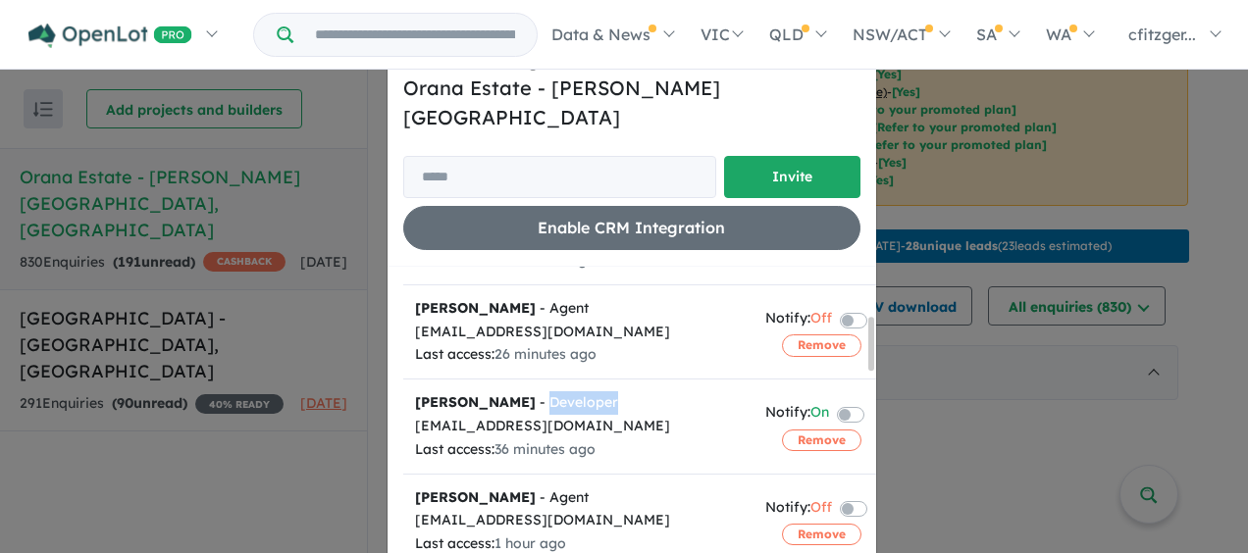
drag, startPoint x: 498, startPoint y: 373, endPoint x: 588, endPoint y: 373, distance: 90.2
click at [588, 391] on div "[PERSON_NAME] - Developer" at bounding box center [578, 403] width 327 height 24
drag, startPoint x: 543, startPoint y: 369, endPoint x: 575, endPoint y: 367, distance: 31.4
click at [575, 391] on div "[PERSON_NAME] - Developer" at bounding box center [578, 403] width 327 height 24
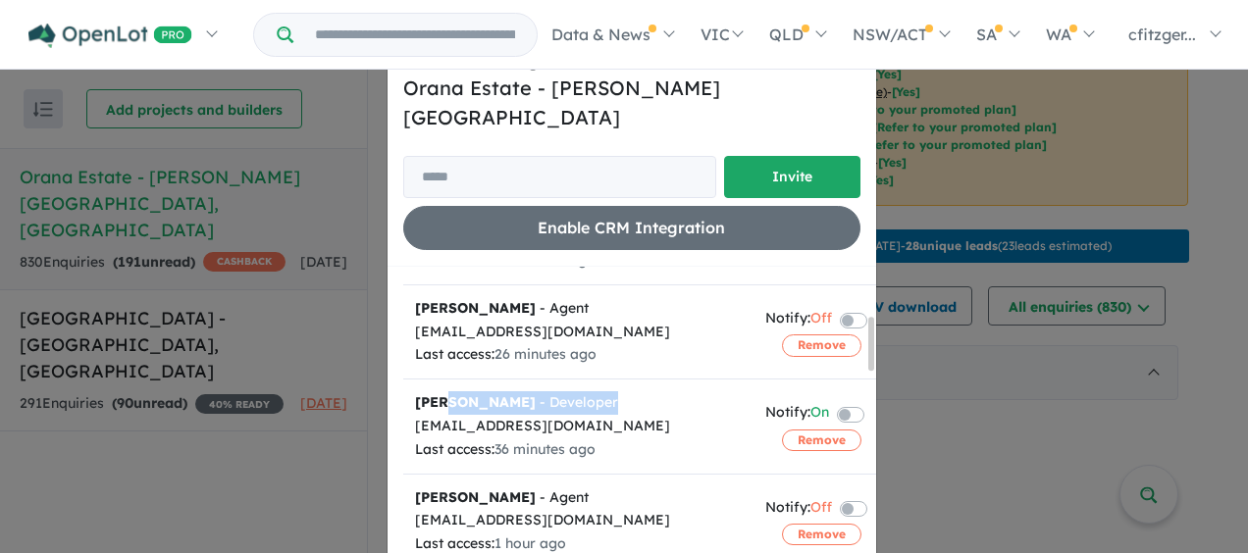
click at [575, 391] on div "[PERSON_NAME] - Developer" at bounding box center [578, 403] width 327 height 24
click at [631, 438] on div "Last access: 36 minutes ago" at bounding box center [578, 450] width 327 height 24
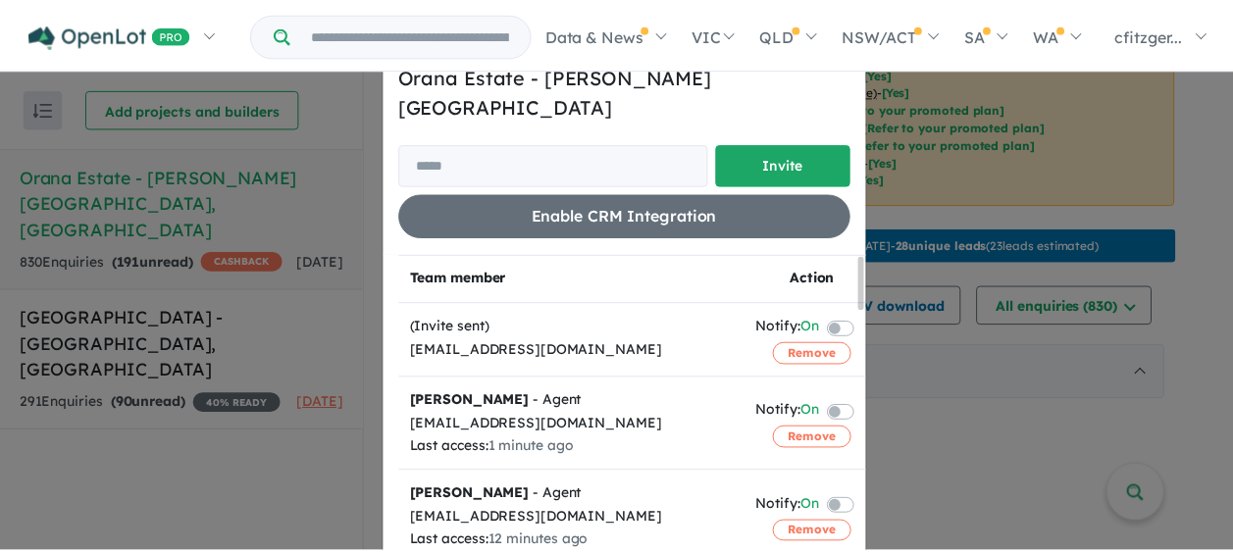
scroll to position [0, 0]
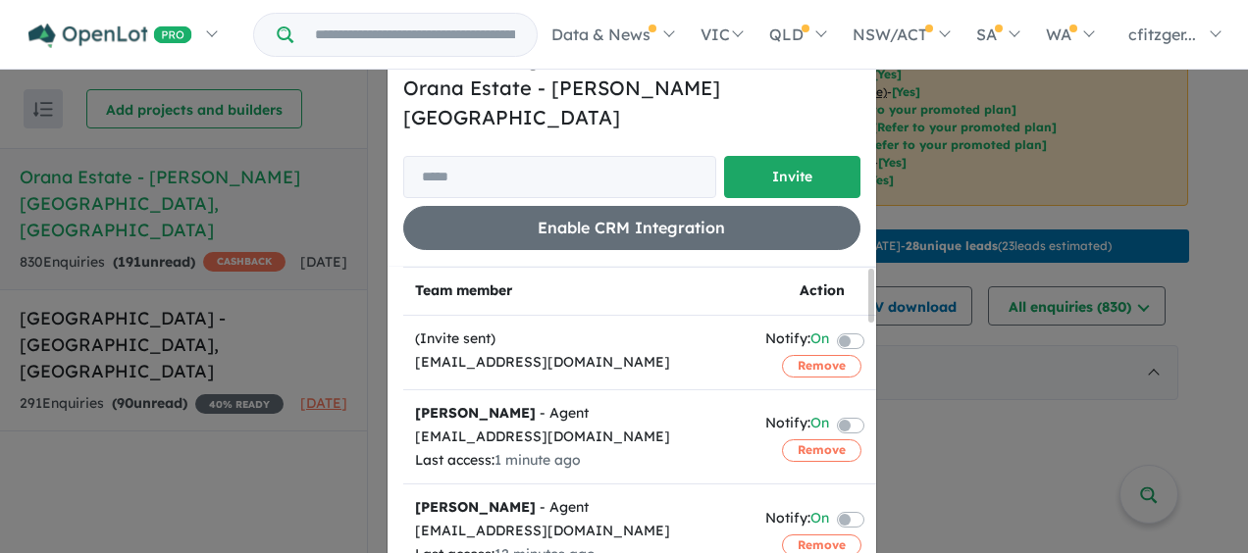
click at [912, 180] on div "Invite/manage team members for Orana Estate - [GEOGRAPHIC_DATA][PERSON_NAME] In…" at bounding box center [624, 276] width 1248 height 553
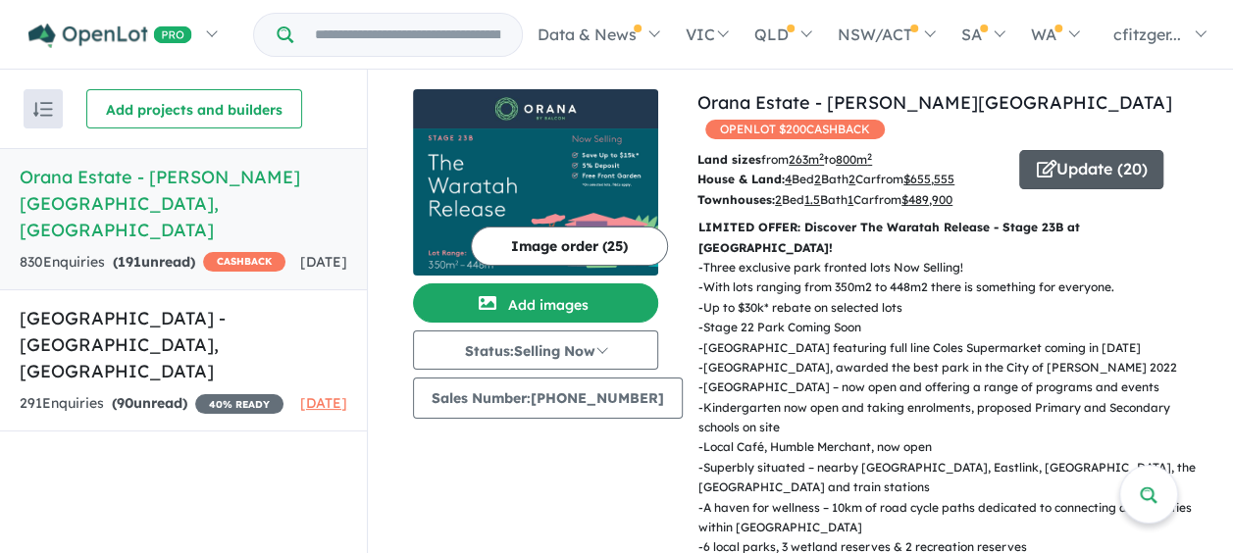
click at [1024, 160] on button "Update ( 20 )" at bounding box center [1091, 169] width 144 height 39
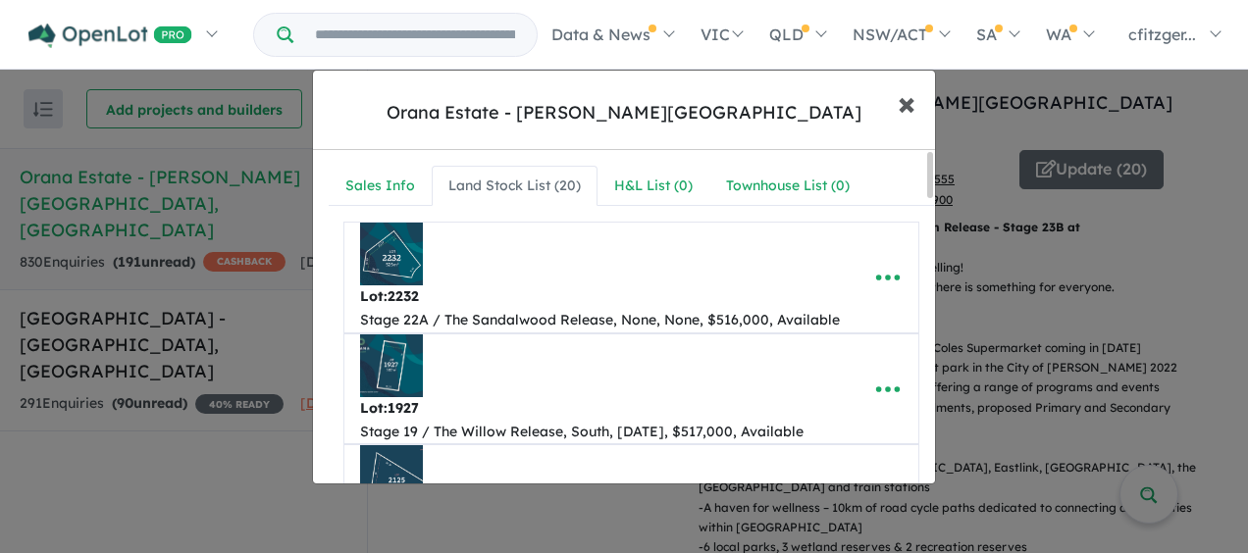
click at [902, 100] on span "×" at bounding box center [906, 102] width 18 height 42
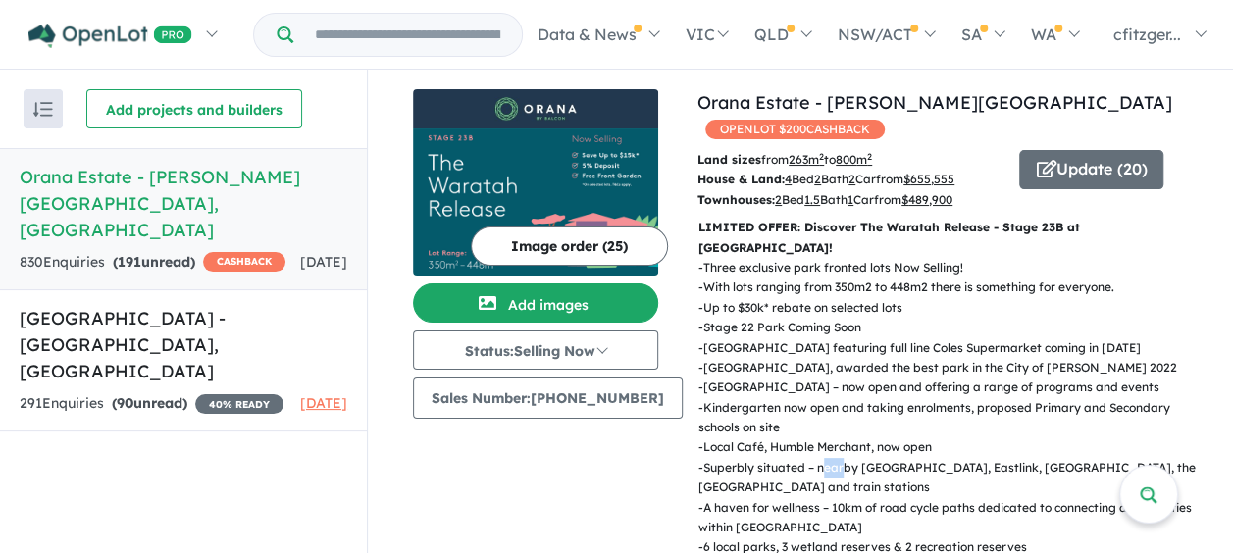
drag, startPoint x: 810, startPoint y: 428, endPoint x: 833, endPoint y: 429, distance: 22.6
click at [833, 458] on p "- Superbly situated – nearby [GEOGRAPHIC_DATA], Eastlink, [GEOGRAPHIC_DATA], th…" at bounding box center [950, 478] width 505 height 40
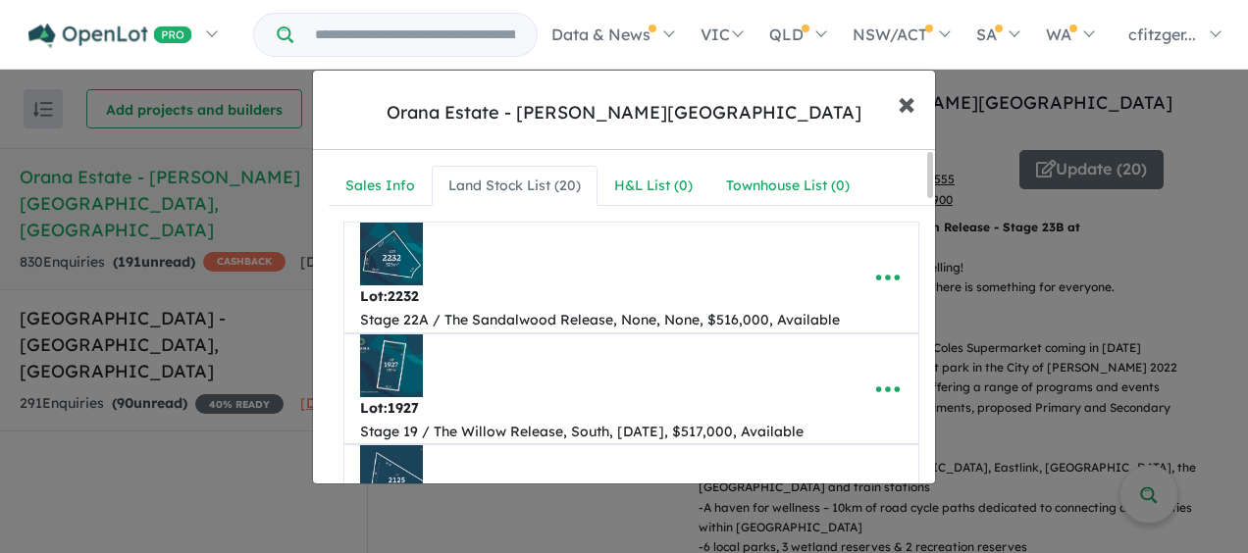
click at [906, 93] on span "×" at bounding box center [906, 102] width 18 height 42
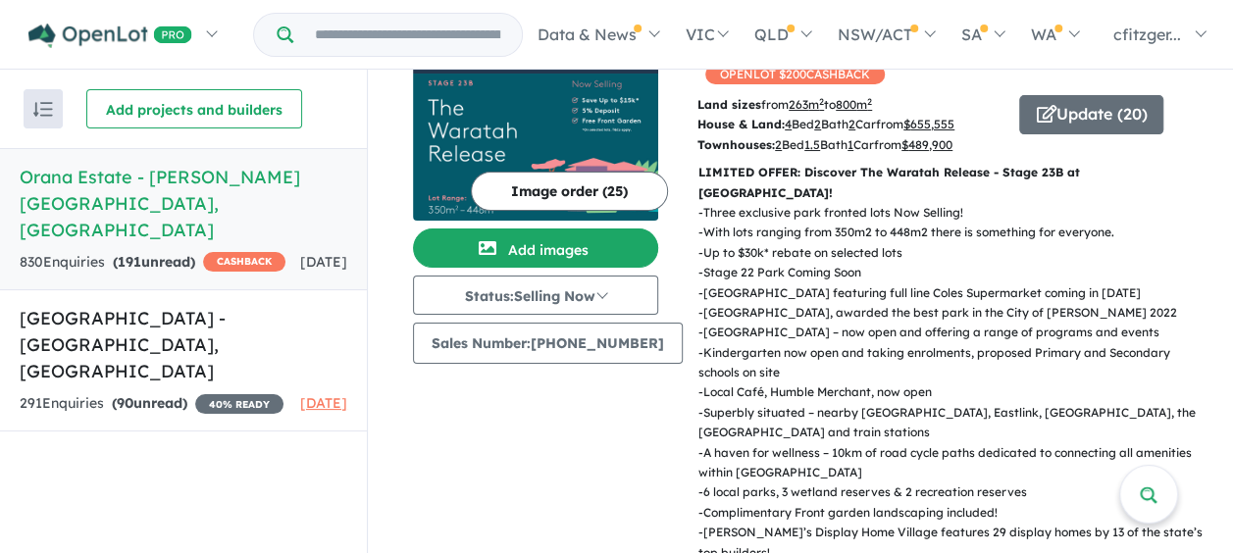
scroll to position [98, 0]
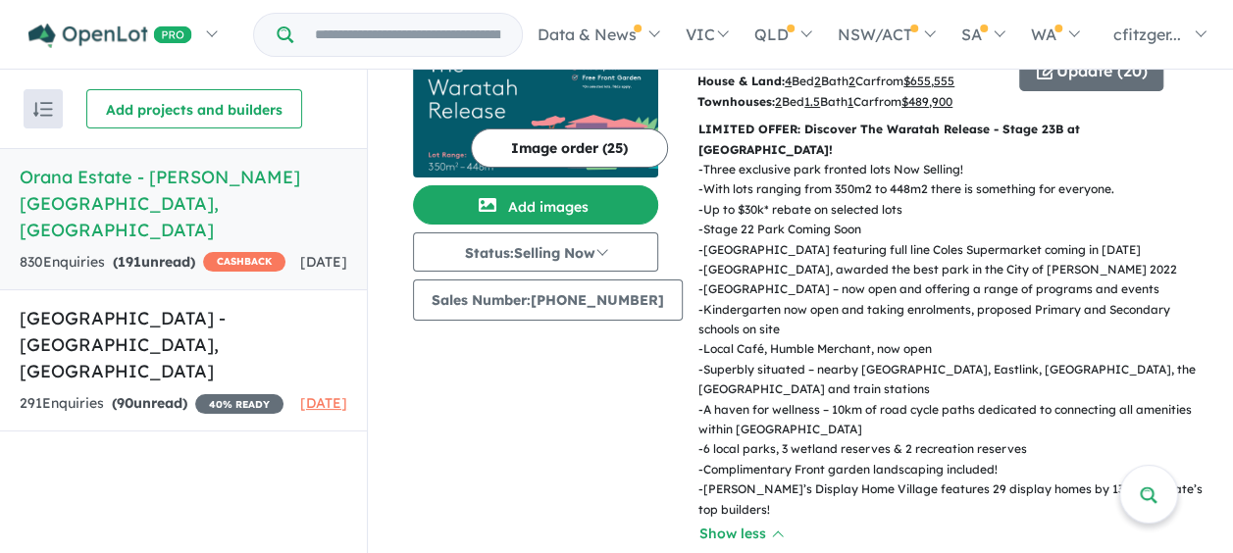
click at [591, 396] on div "Image order ( 25 ) Add images Status: Selling Now In Planning Coming Soon Selli…" at bounding box center [555, 468] width 284 height 954
click at [609, 421] on div "Image order ( 25 ) Add images Status: Selling Now In Planning Coming Soon Selli…" at bounding box center [555, 468] width 284 height 954
click at [526, 414] on div "Image order ( 25 ) Add images Status: Selling Now In Planning Coming Soon Selli…" at bounding box center [555, 468] width 284 height 954
click at [484, 366] on div "Image order ( 25 ) Add images Status: Selling Now In Planning Coming Soon Selli…" at bounding box center [555, 468] width 284 height 954
click at [496, 391] on div "Image order ( 25 ) Add images Status: Selling Now In Planning Coming Soon Selli…" at bounding box center [555, 468] width 284 height 954
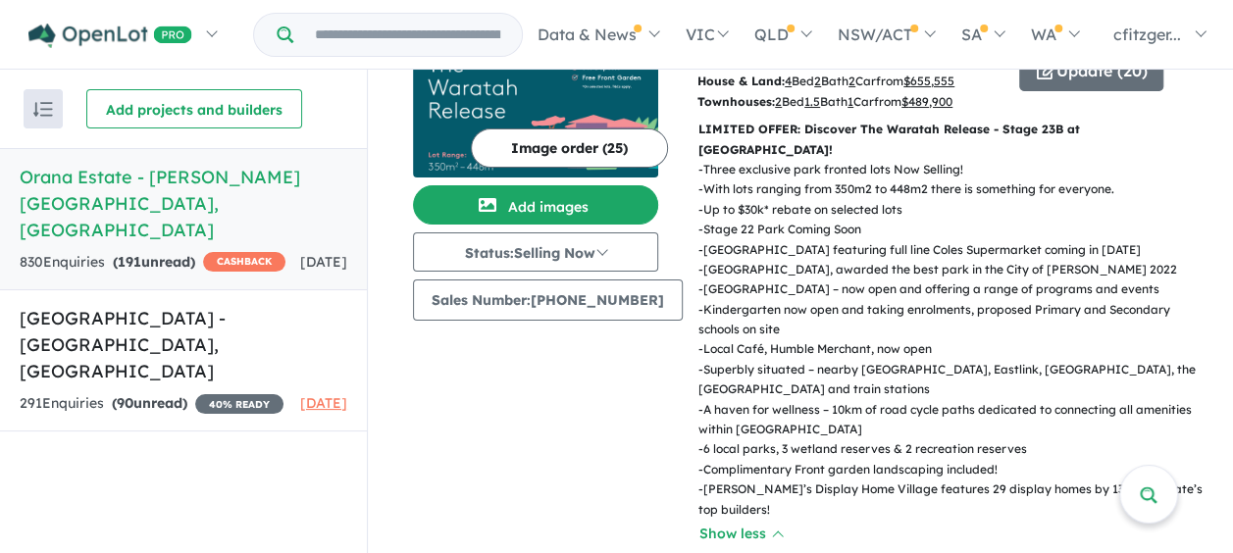
click at [583, 469] on div "Image order ( 25 ) Add images Status: Selling Now In Planning Coming Soon Selli…" at bounding box center [555, 468] width 284 height 954
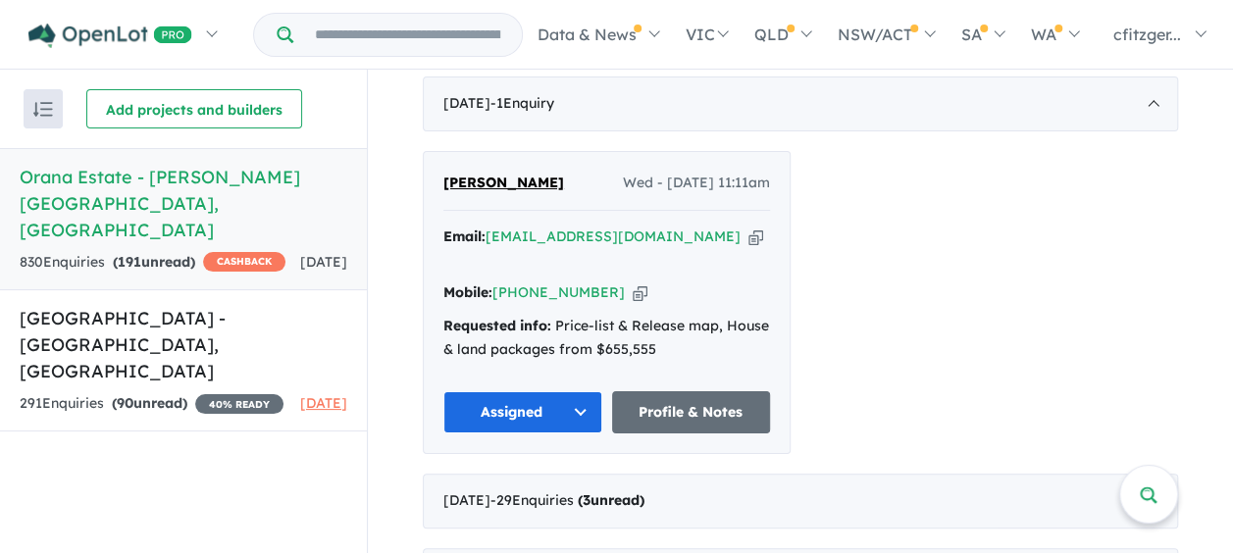
scroll to position [883, 0]
